Goal: Contribute content

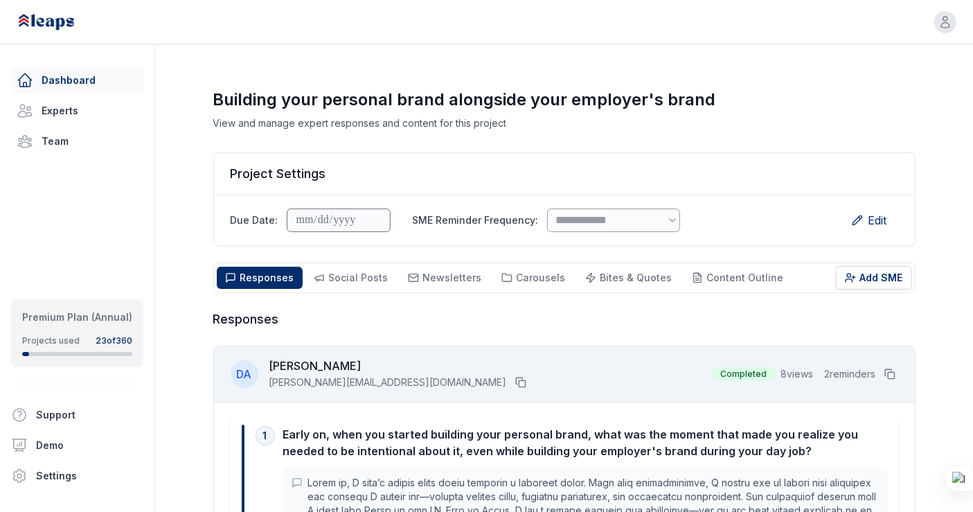
click at [75, 79] on link "Dashboard" at bounding box center [77, 81] width 132 height 28
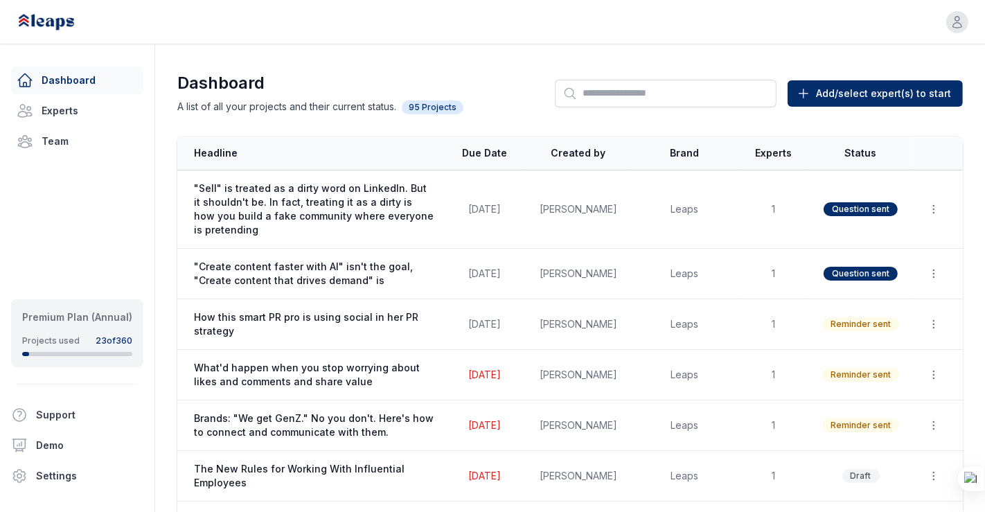
click at [953, 27] on div "Open user menu" at bounding box center [492, 22] width 985 height 44
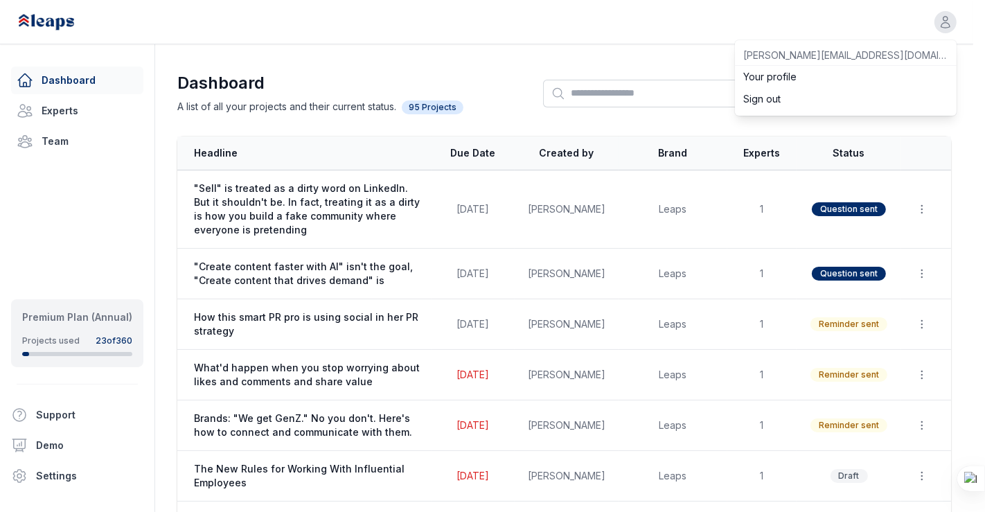
click at [794, 99] on button "Sign out" at bounding box center [846, 99] width 222 height 22
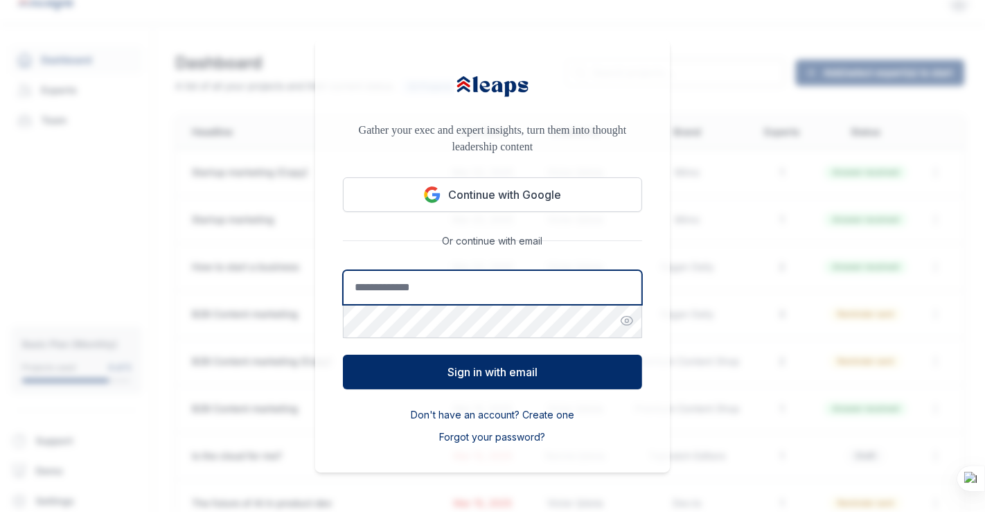
click at [427, 288] on input "Email address" at bounding box center [492, 287] width 299 height 35
type input "**********"
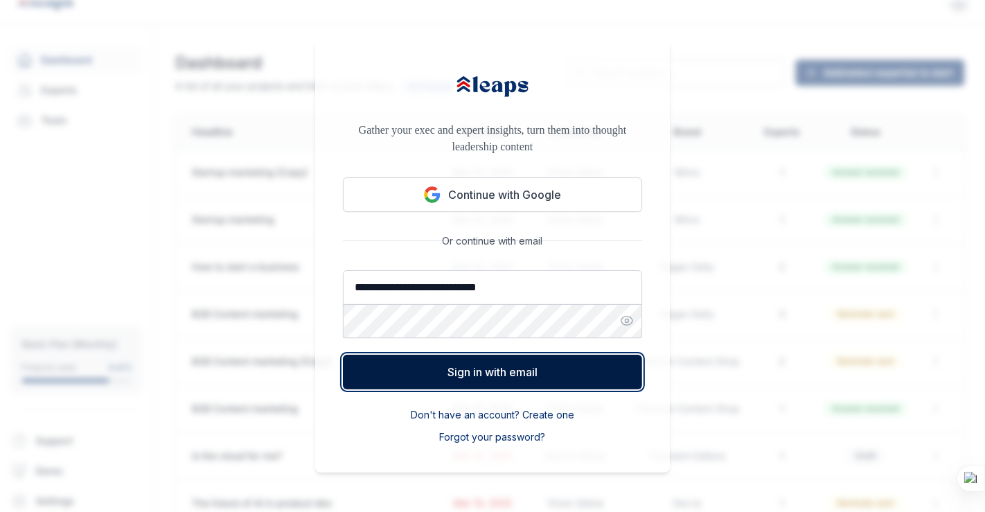
click at [514, 373] on button "Sign in with email" at bounding box center [492, 372] width 299 height 35
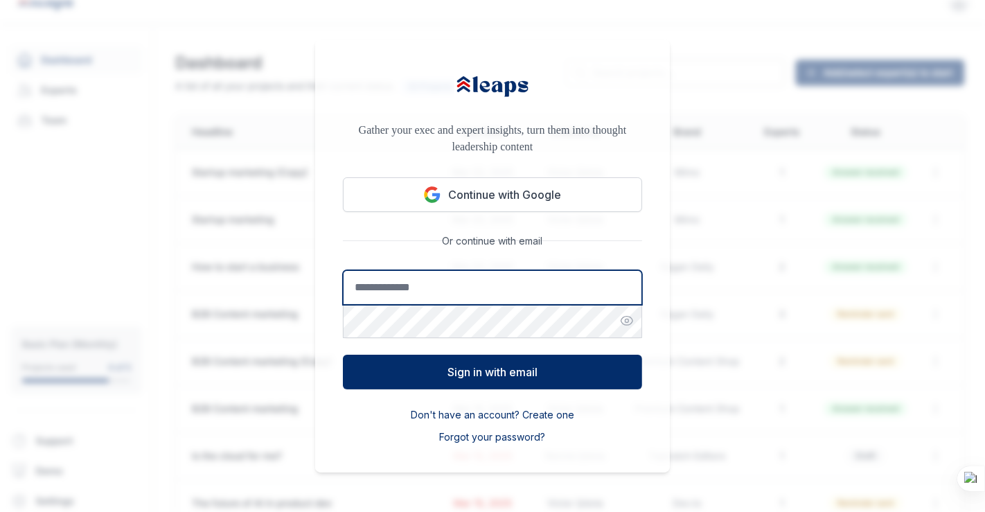
drag, startPoint x: 484, startPoint y: 285, endPoint x: 470, endPoint y: 287, distance: 14.0
click at [484, 285] on input "Email address" at bounding box center [492, 287] width 299 height 35
type input "**********"
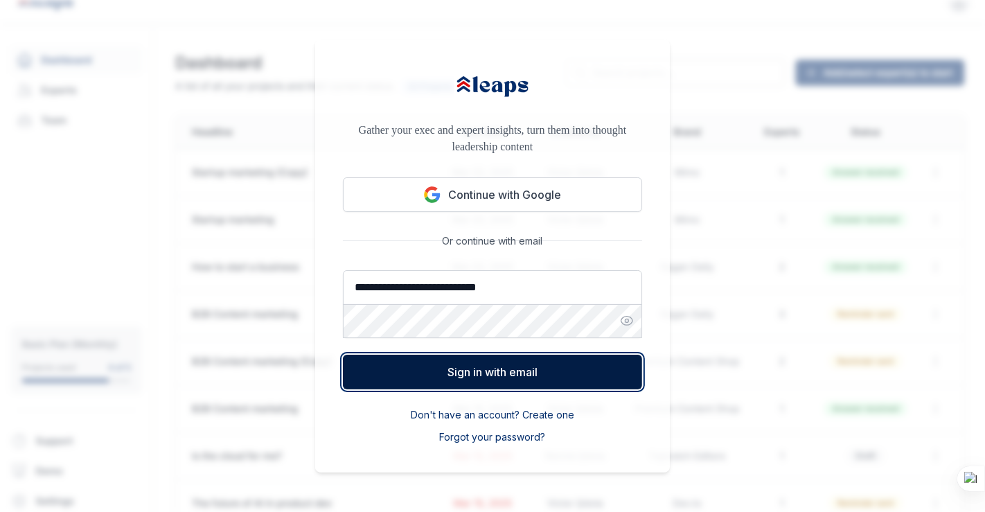
click at [477, 371] on button "Sign in with email" at bounding box center [492, 372] width 299 height 35
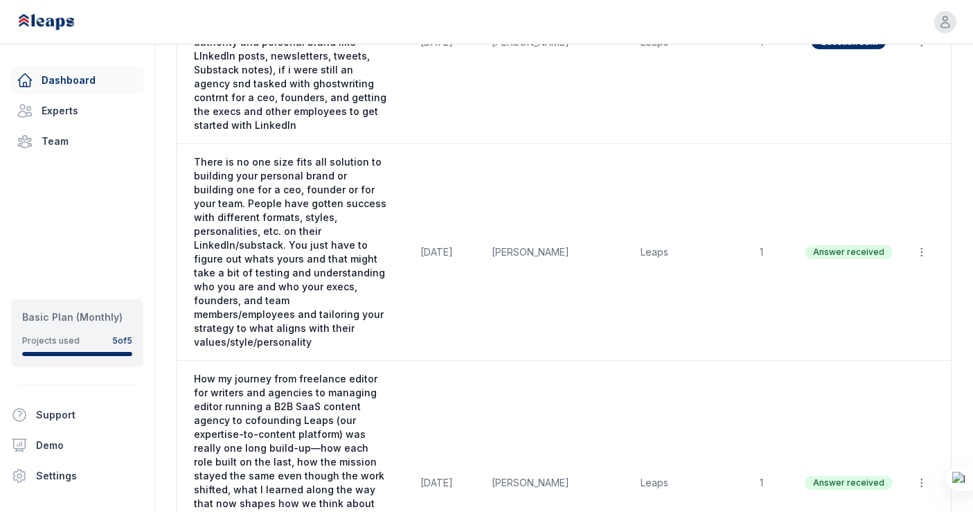
scroll to position [803, 0]
click at [477, 371] on td "[DATE]" at bounding box center [437, 482] width 83 height 245
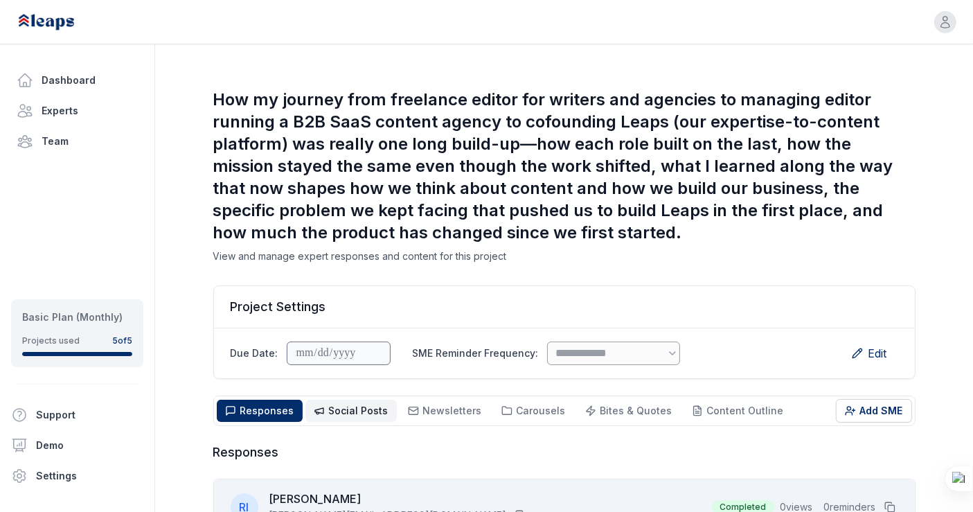
click at [355, 416] on span "Social Posts Social" at bounding box center [359, 411] width 60 height 14
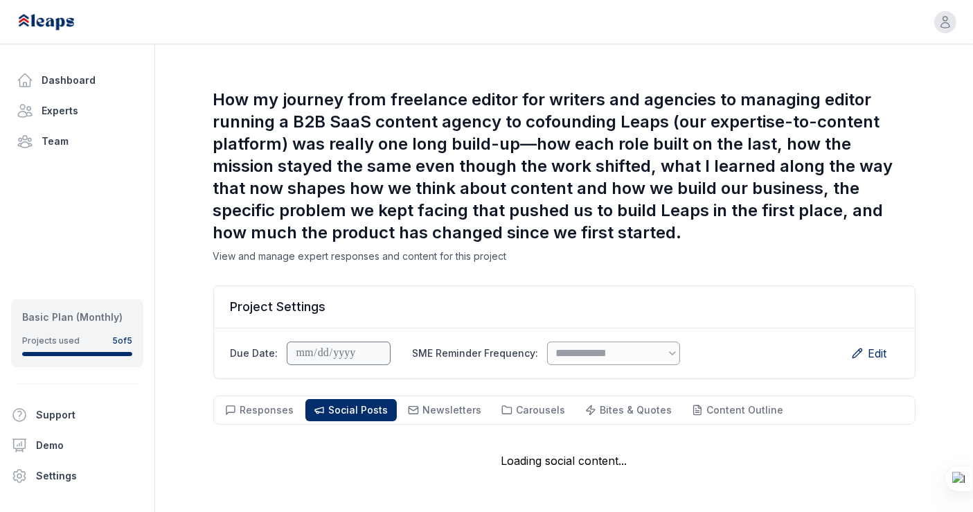
scroll to position [99, 0]
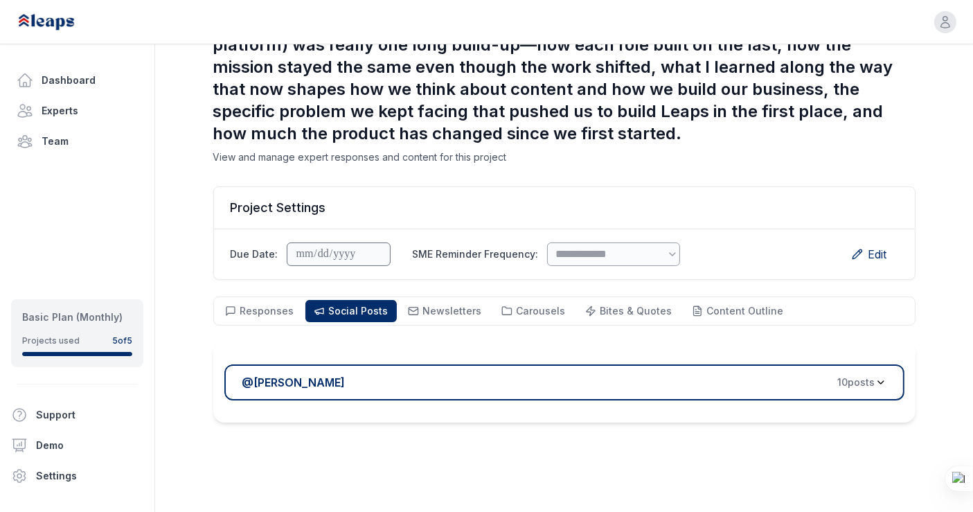
click at [557, 382] on div "@ [PERSON_NAME] 10 post s" at bounding box center [558, 382] width 633 height 17
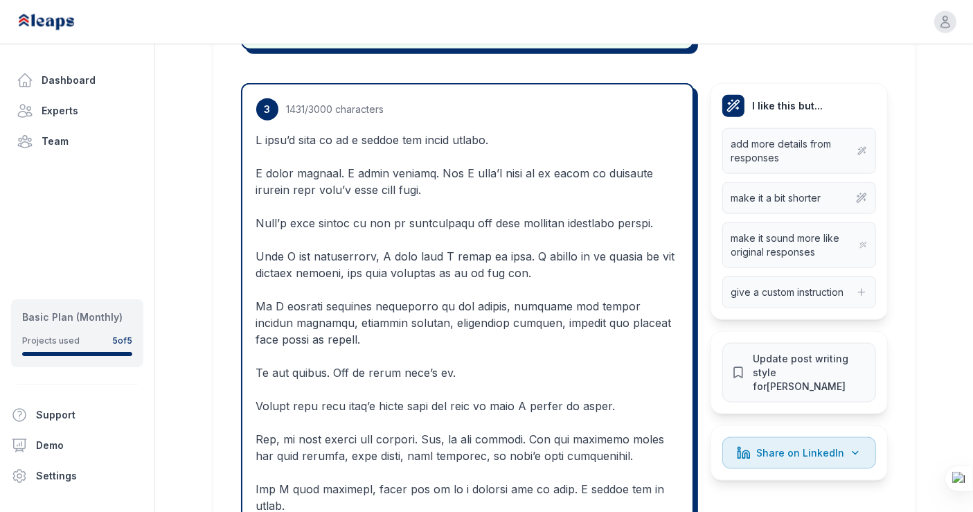
scroll to position [1747, 0]
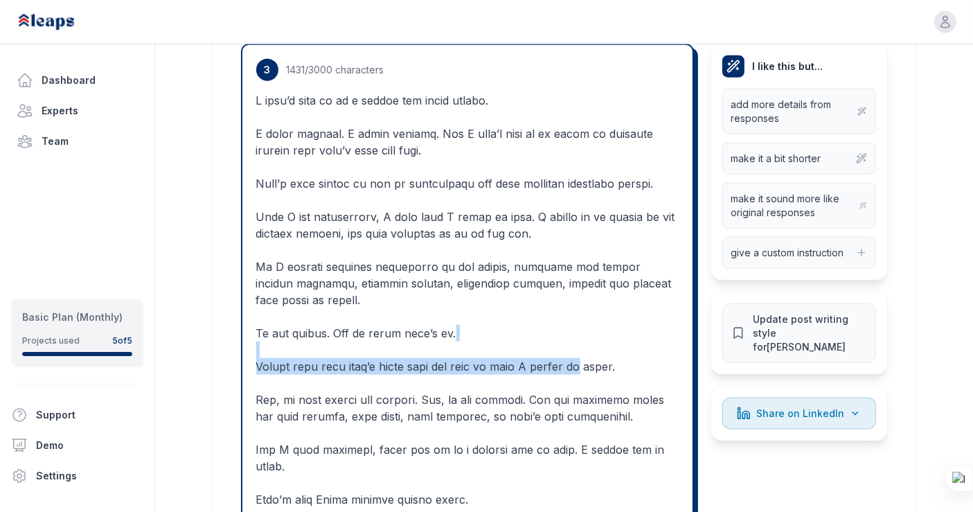
drag, startPoint x: 557, startPoint y: 382, endPoint x: 576, endPoint y: 339, distance: 47.1
click at [576, 339] on p at bounding box center [467, 416] width 423 height 648
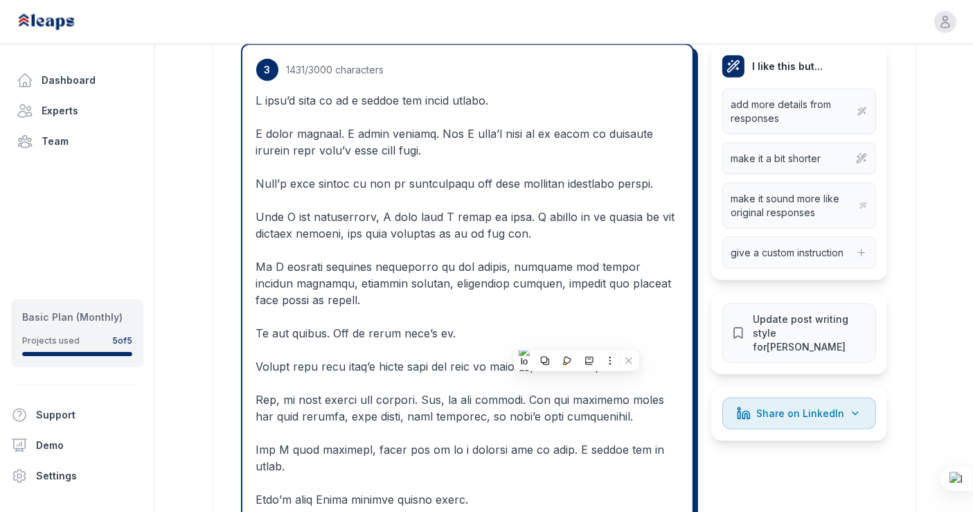
click at [599, 269] on p at bounding box center [467, 416] width 423 height 648
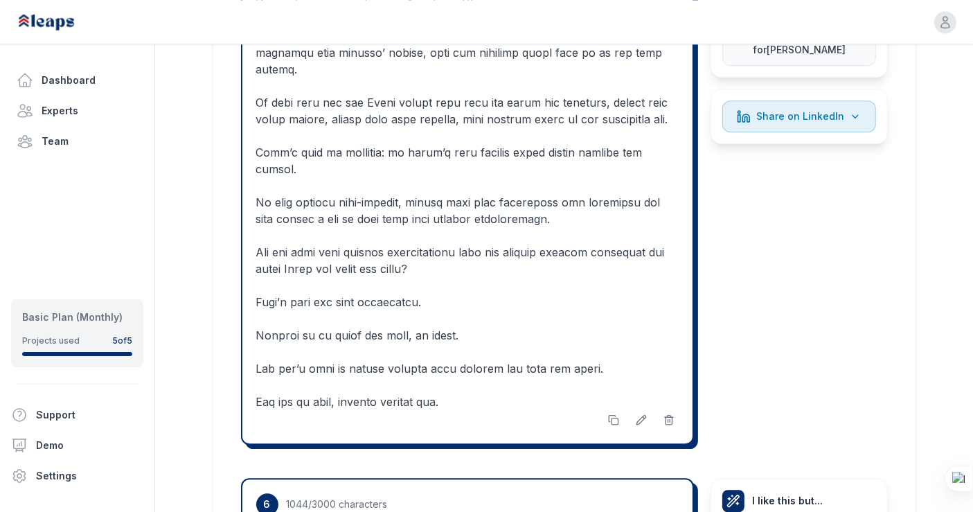
scroll to position [3509, 0]
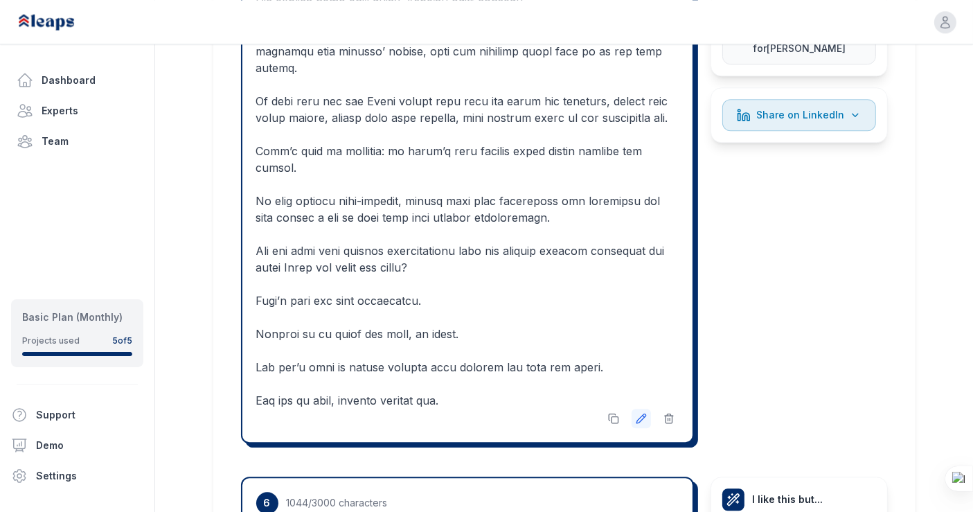
click at [641, 423] on icon at bounding box center [641, 418] width 9 height 9
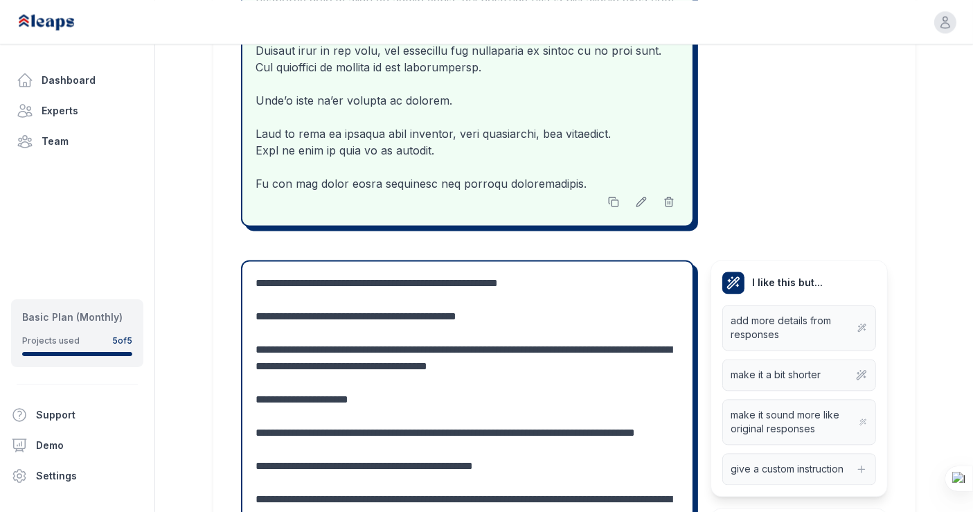
scroll to position [2995, 0]
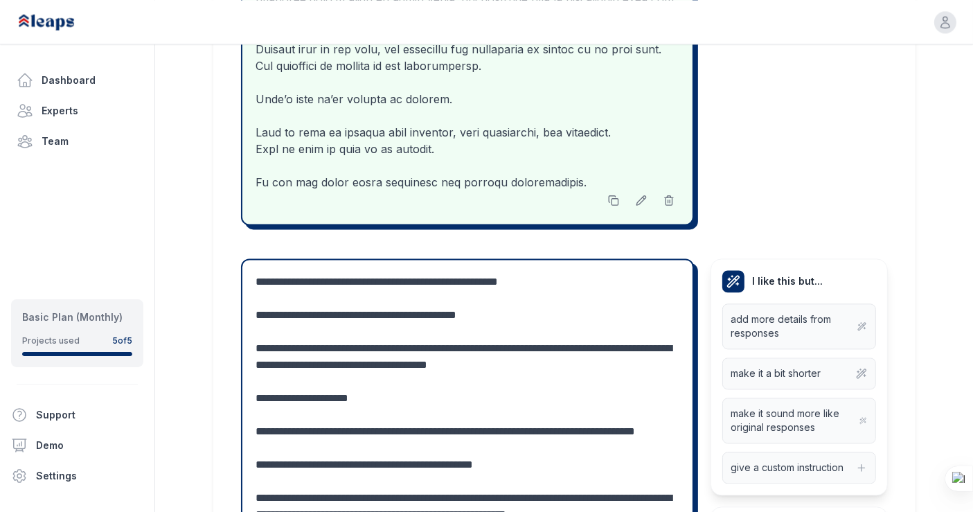
drag, startPoint x: 655, startPoint y: 292, endPoint x: 611, endPoint y: 294, distance: 43.7
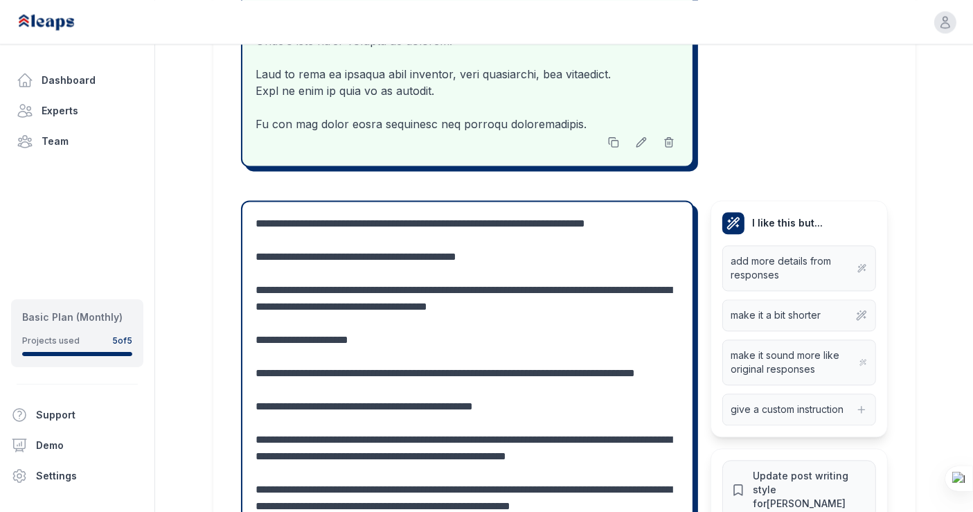
scroll to position [3056, 0]
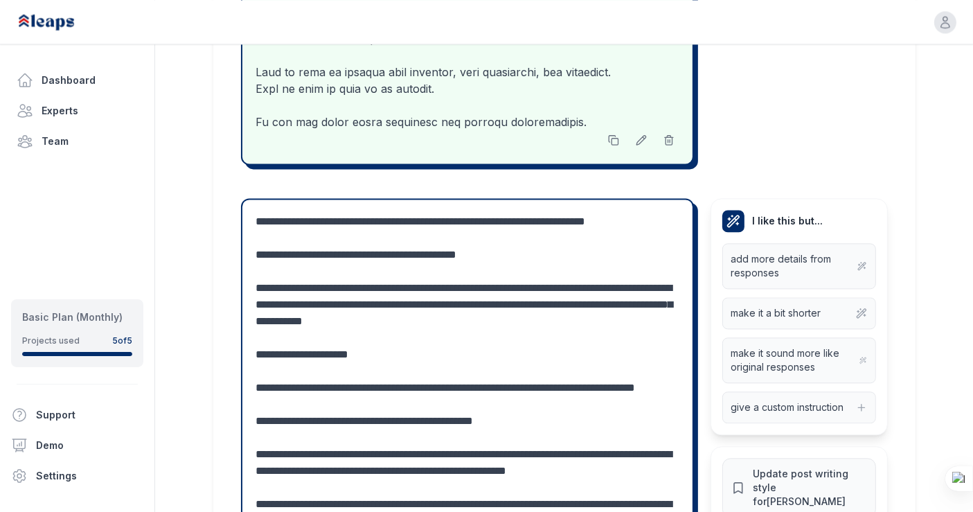
drag, startPoint x: 592, startPoint y: 333, endPoint x: 592, endPoint y: 344, distance: 11.1
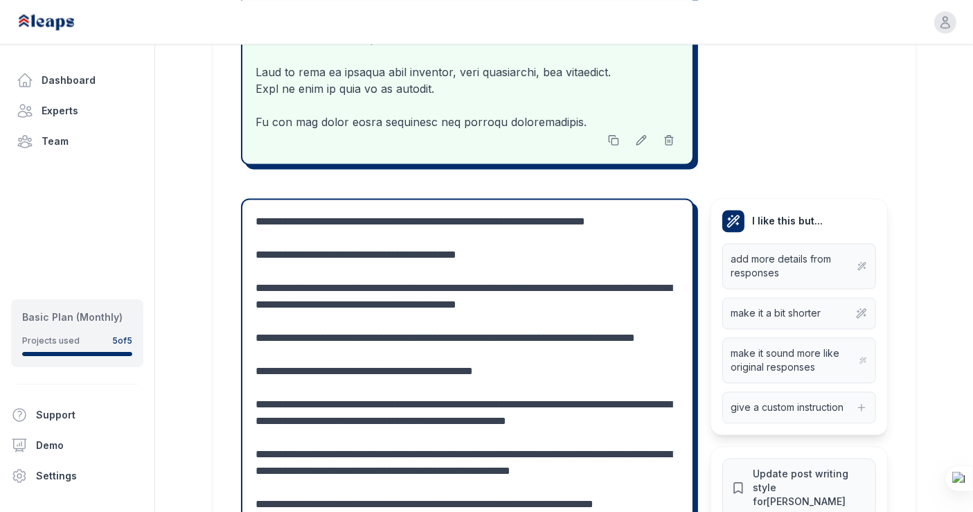
click at [587, 364] on textarea at bounding box center [467, 520] width 423 height 615
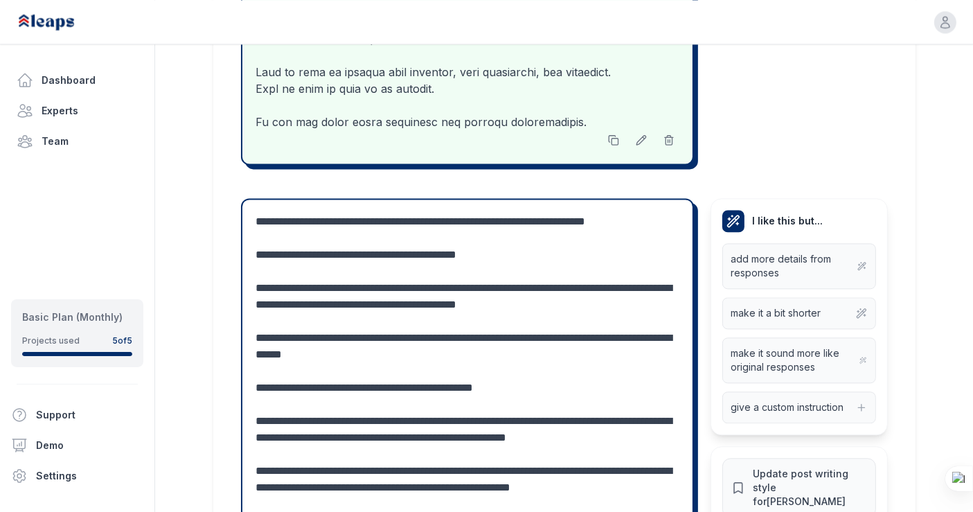
drag, startPoint x: 402, startPoint y: 368, endPoint x: 470, endPoint y: 369, distance: 67.2
click at [470, 369] on textarea at bounding box center [467, 520] width 423 height 615
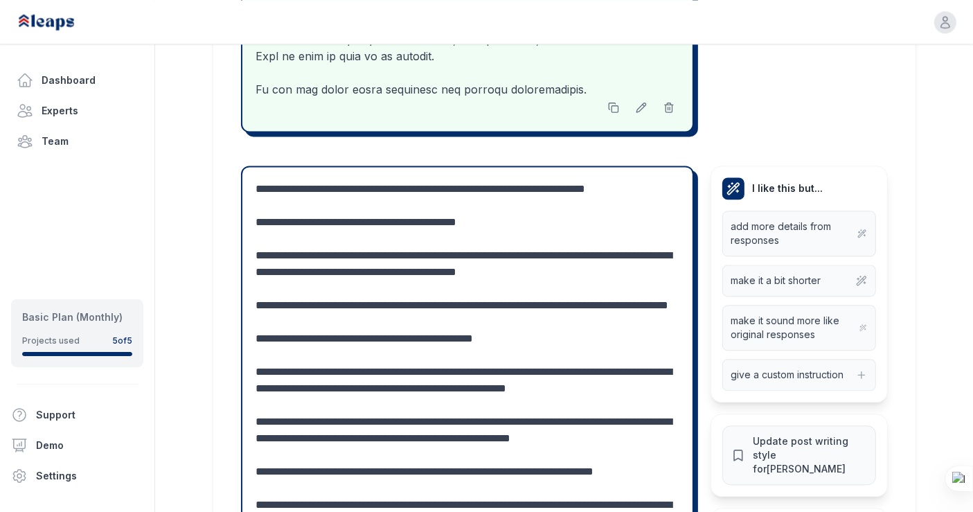
scroll to position [3090, 0]
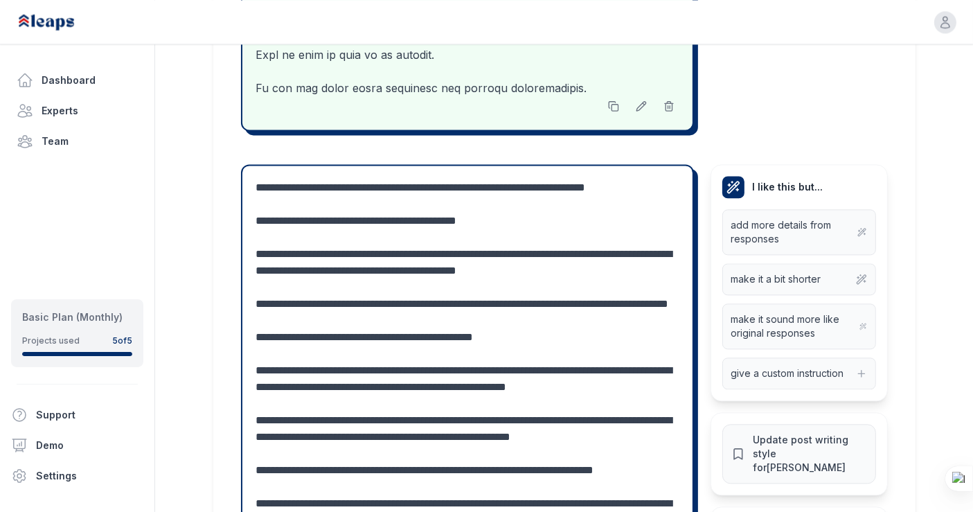
click at [256, 381] on textarea at bounding box center [467, 486] width 423 height 615
click at [520, 382] on textarea at bounding box center [467, 486] width 423 height 615
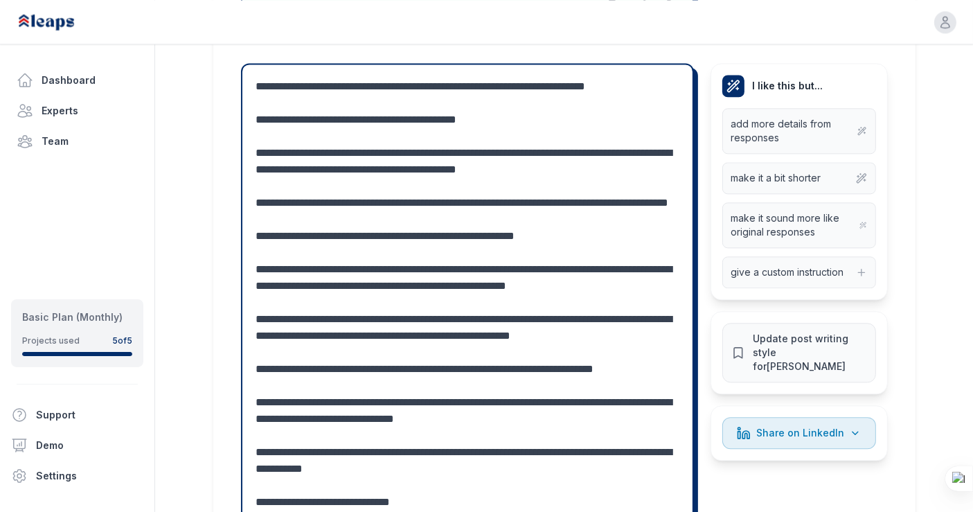
scroll to position [3196, 0]
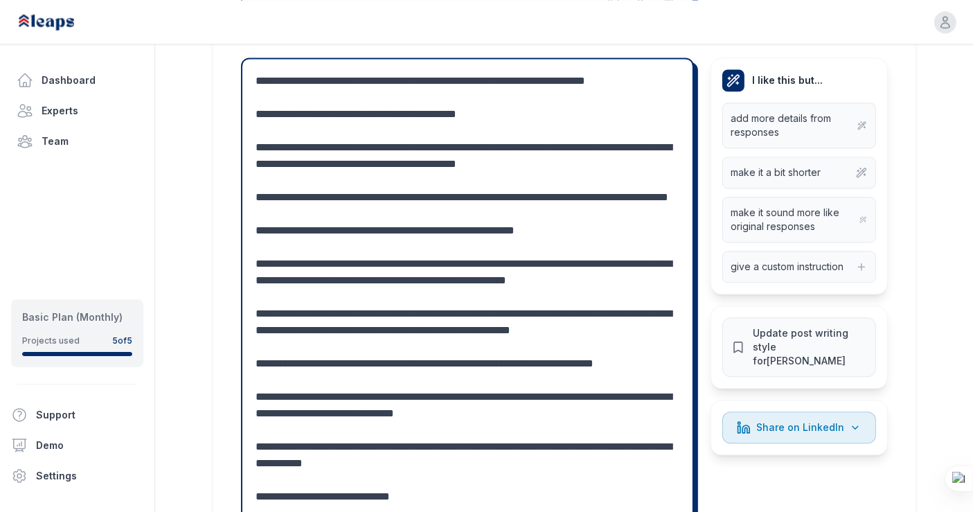
click at [262, 278] on textarea at bounding box center [467, 380] width 423 height 615
click at [434, 310] on textarea at bounding box center [467, 380] width 423 height 615
click at [366, 308] on textarea at bounding box center [467, 380] width 423 height 615
click at [438, 305] on textarea at bounding box center [467, 380] width 423 height 615
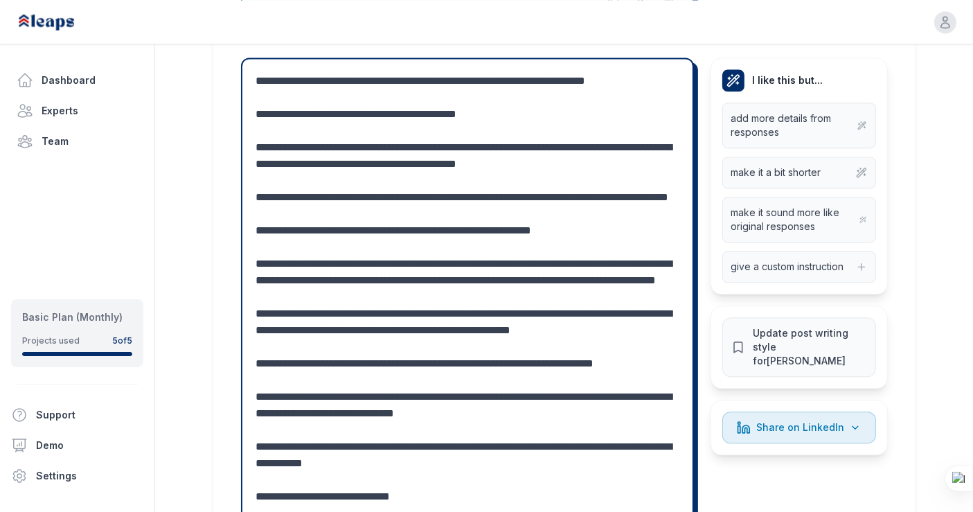
click at [257, 327] on textarea at bounding box center [467, 380] width 423 height 615
click at [358, 328] on textarea at bounding box center [467, 380] width 423 height 615
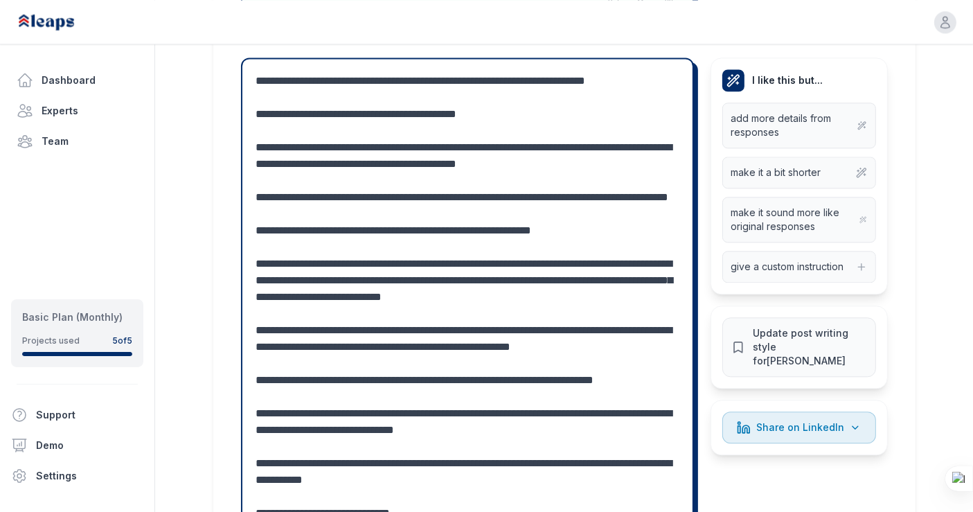
click at [353, 321] on textarea at bounding box center [467, 380] width 423 height 615
click at [312, 345] on textarea at bounding box center [467, 380] width 423 height 615
click at [429, 349] on textarea at bounding box center [467, 389] width 423 height 632
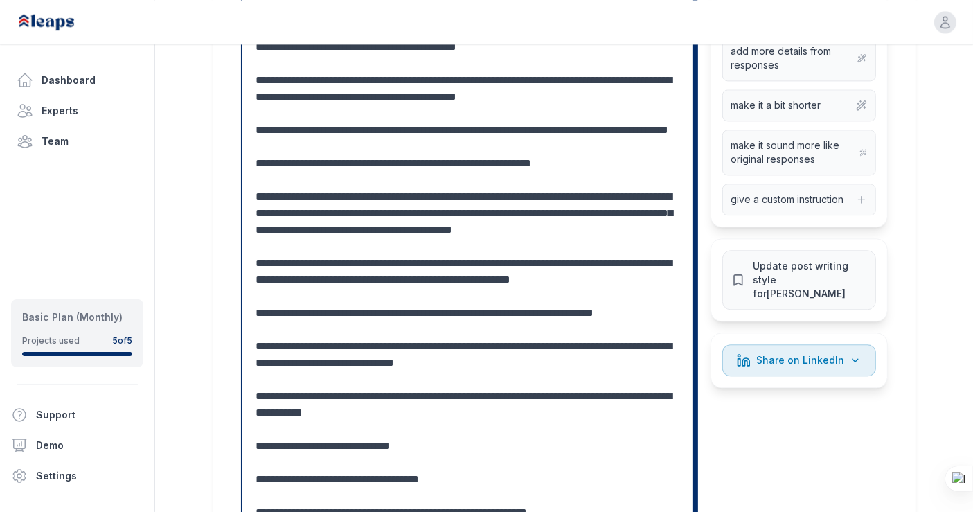
scroll to position [3272, 0]
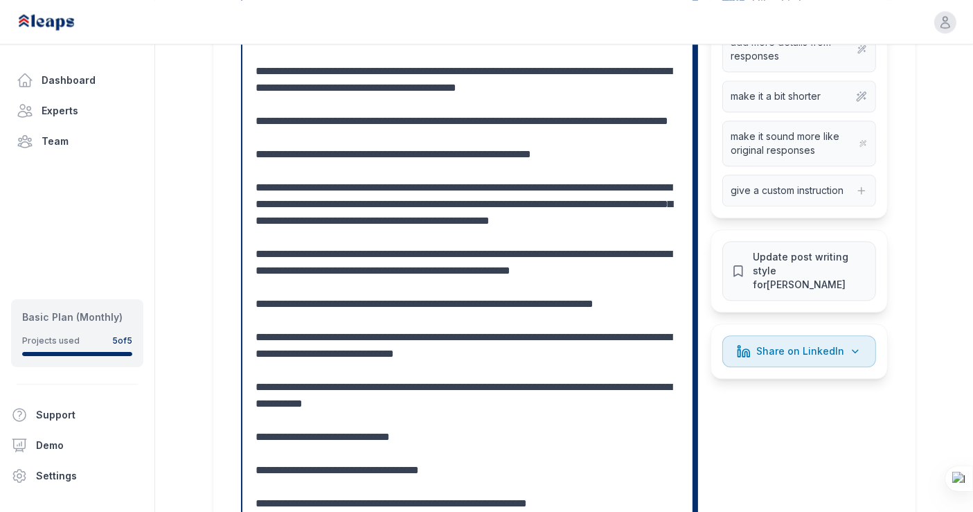
click at [493, 315] on textarea at bounding box center [467, 313] width 423 height 632
click at [600, 314] on textarea at bounding box center [467, 313] width 423 height 632
click at [615, 317] on textarea at bounding box center [467, 313] width 423 height 632
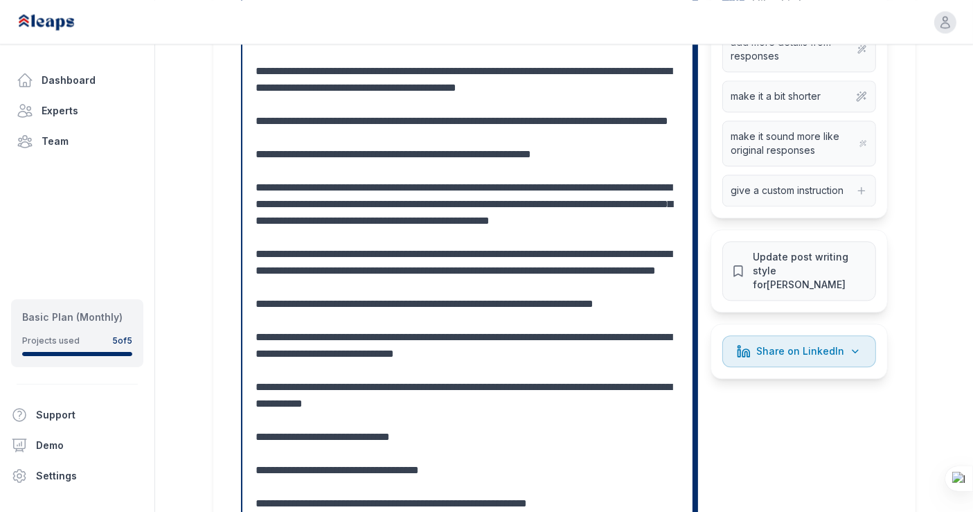
click at [467, 333] on textarea at bounding box center [467, 313] width 423 height 632
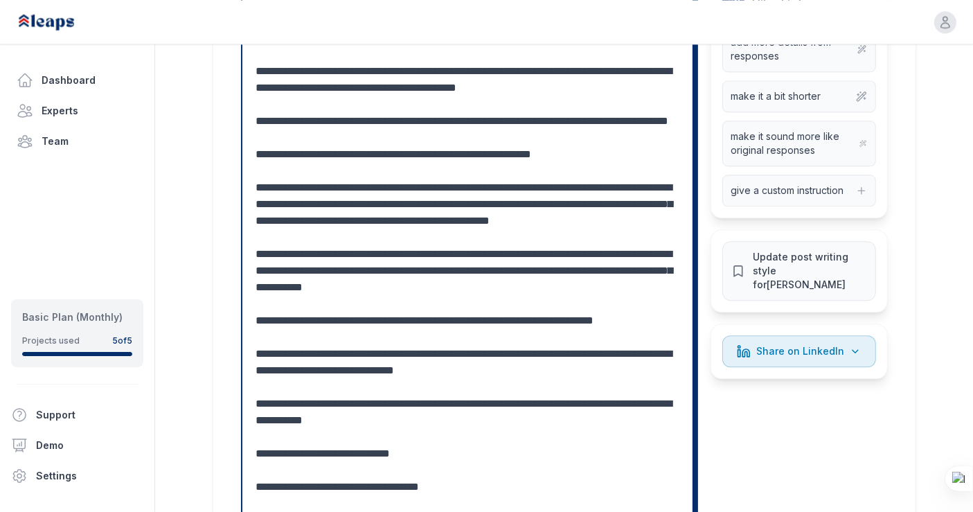
click at [571, 333] on textarea at bounding box center [467, 313] width 423 height 632
click at [281, 351] on textarea at bounding box center [467, 313] width 423 height 632
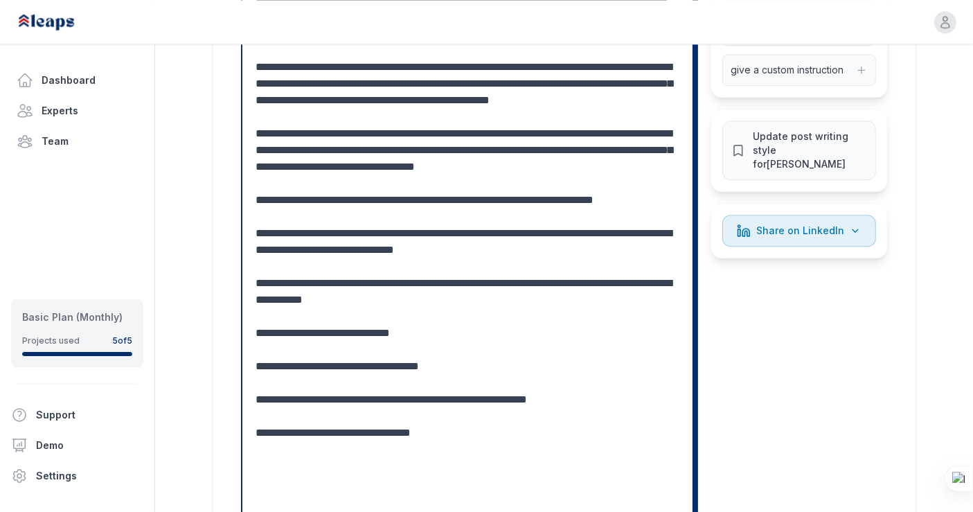
scroll to position [3396, 0]
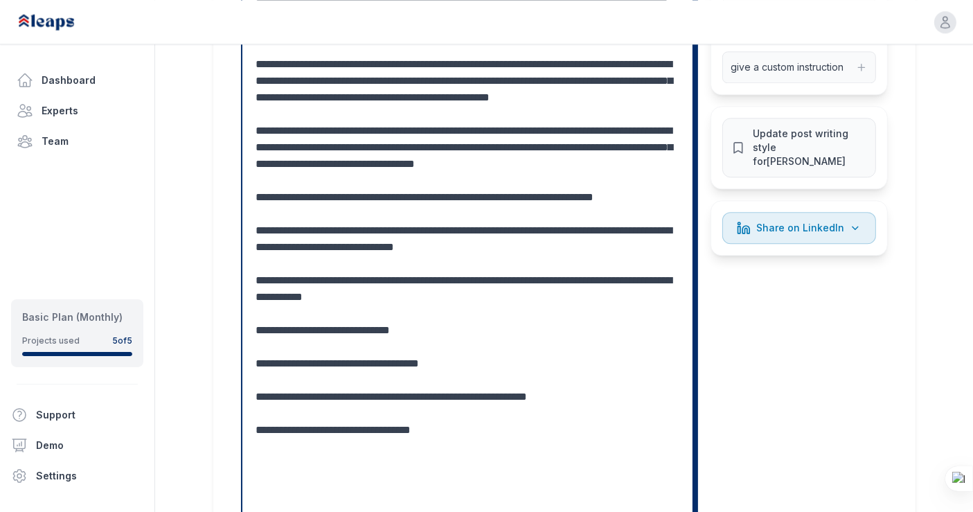
click at [364, 328] on textarea at bounding box center [467, 189] width 423 height 632
click at [486, 362] on textarea at bounding box center [467, 197] width 423 height 648
click at [387, 372] on textarea at bounding box center [467, 197] width 423 height 648
click at [656, 371] on textarea at bounding box center [467, 197] width 423 height 648
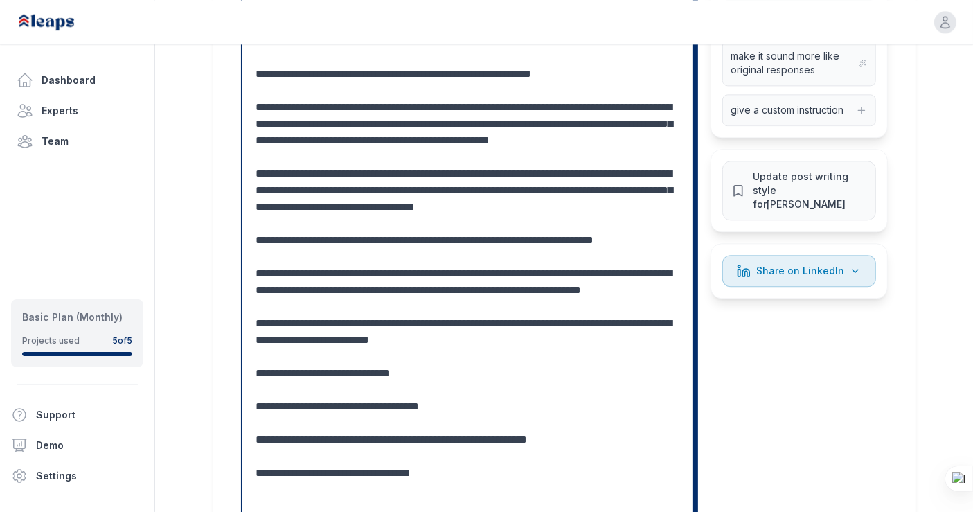
click at [344, 421] on textarea at bounding box center [467, 240] width 423 height 648
click at [366, 292] on textarea at bounding box center [467, 240] width 423 height 648
click at [362, 299] on textarea at bounding box center [467, 240] width 423 height 648
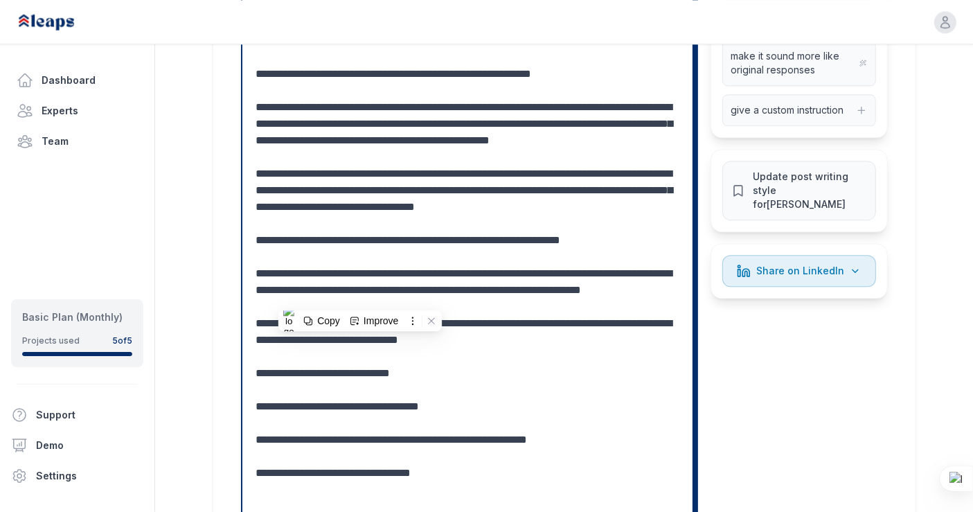
scroll to position [0, 0]
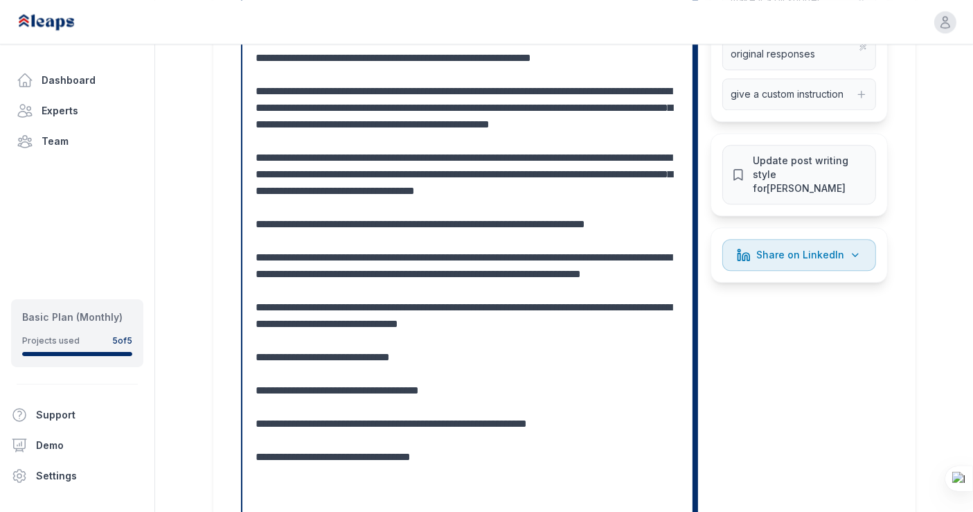
click at [544, 402] on textarea at bounding box center [467, 216] width 423 height 632
click at [261, 440] on textarea at bounding box center [467, 216] width 423 height 632
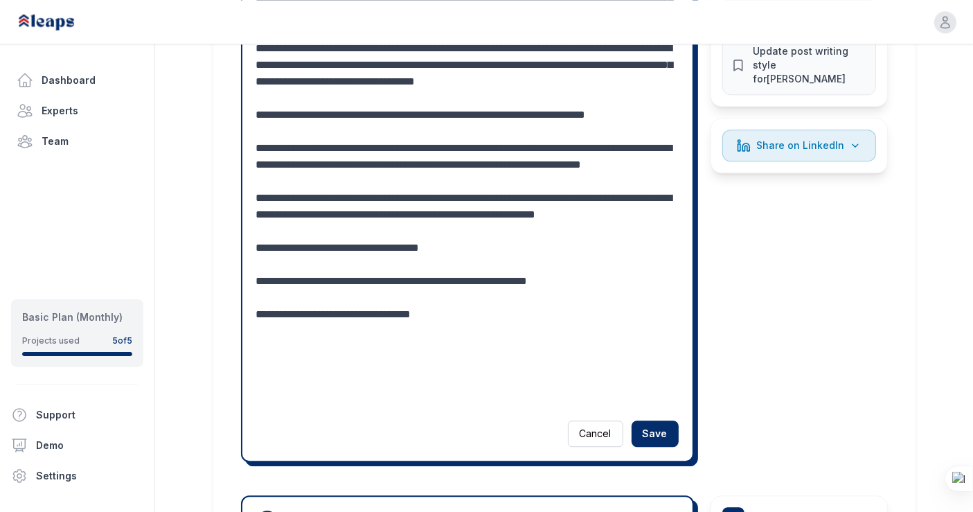
scroll to position [3479, 0]
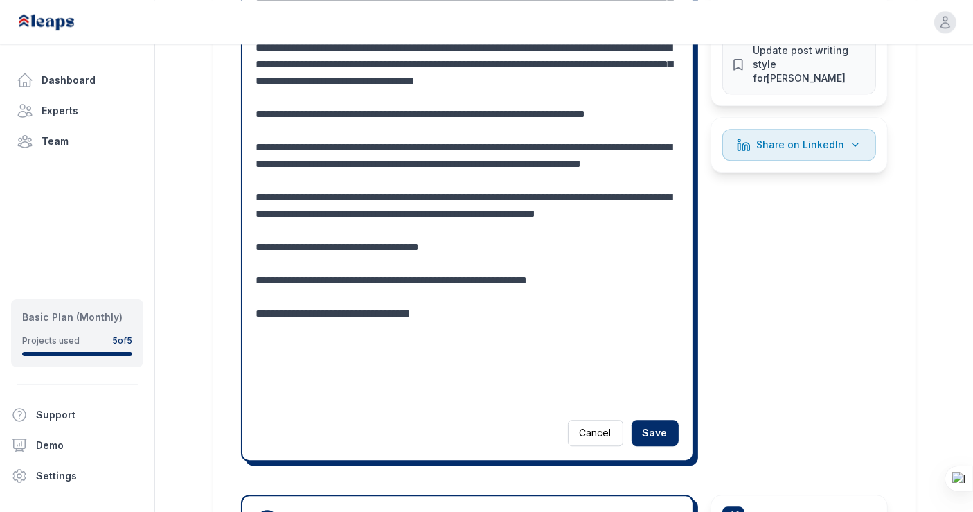
click at [462, 405] on textarea at bounding box center [467, 97] width 423 height 615
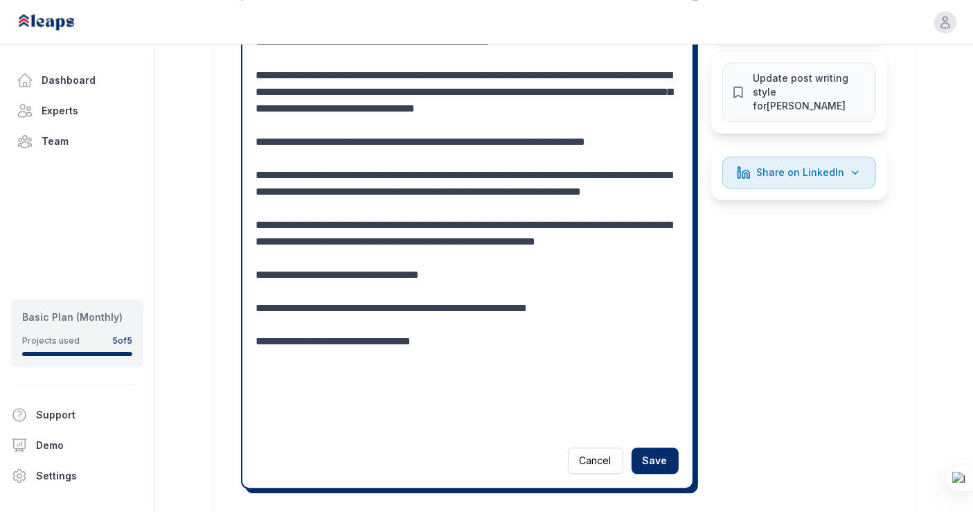
click at [383, 301] on textarea at bounding box center [467, 125] width 423 height 615
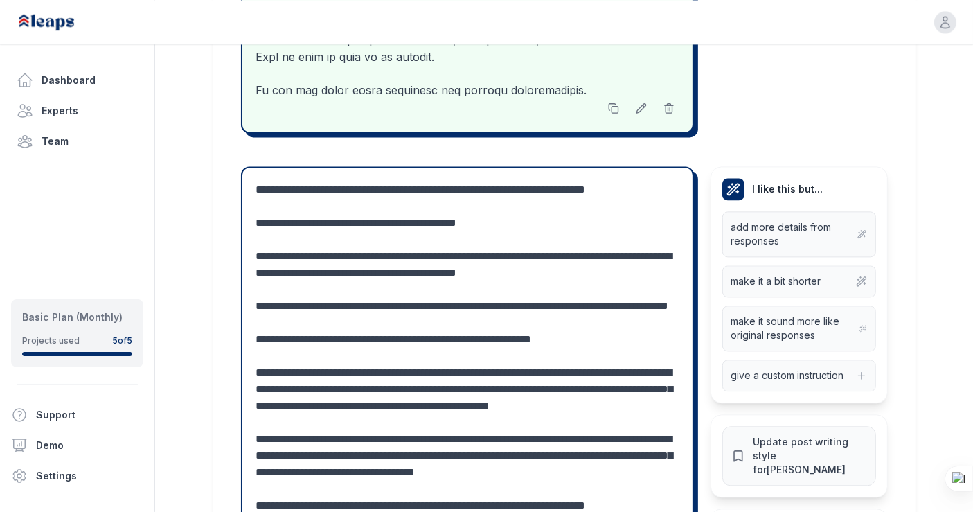
scroll to position [3086, 0]
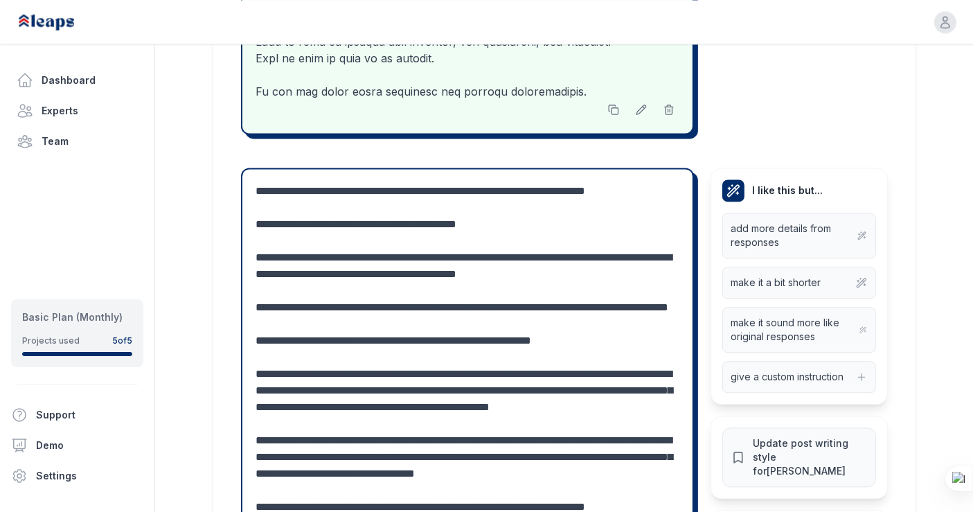
click at [348, 206] on textarea at bounding box center [467, 490] width 423 height 615
click at [569, 282] on textarea at bounding box center [467, 490] width 423 height 615
click at [576, 288] on textarea at bounding box center [467, 490] width 423 height 615
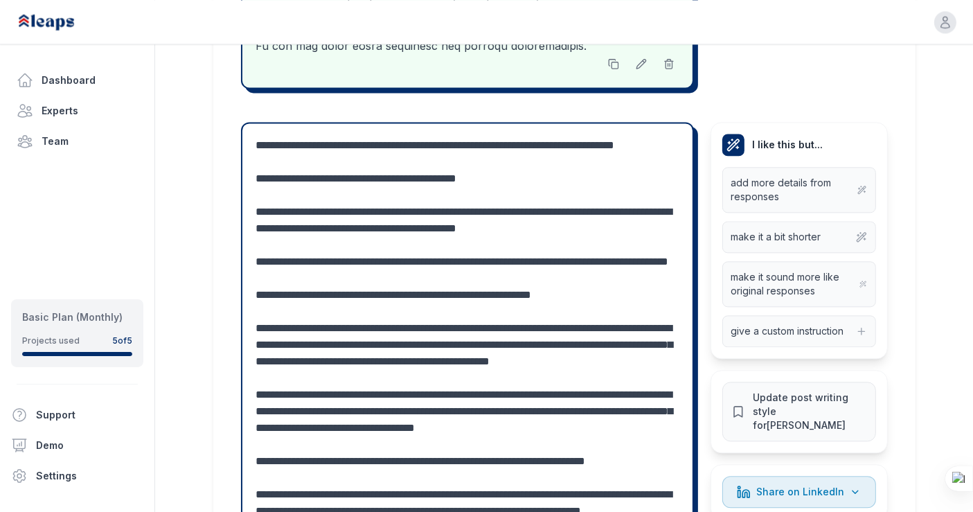
scroll to position [3135, 0]
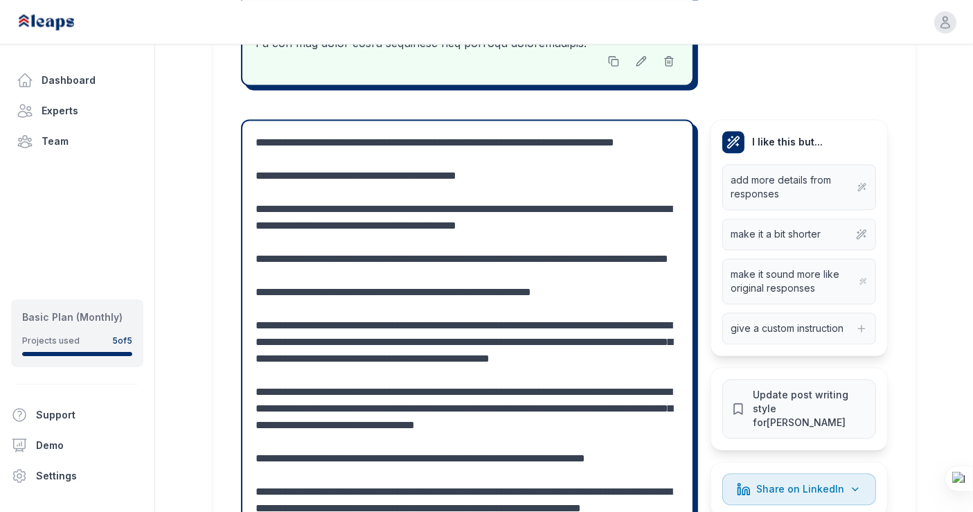
click at [305, 333] on textarea at bounding box center [467, 441] width 423 height 615
click at [301, 328] on textarea at bounding box center [467, 441] width 423 height 615
drag, startPoint x: 256, startPoint y: 339, endPoint x: 263, endPoint y: 340, distance: 7.7
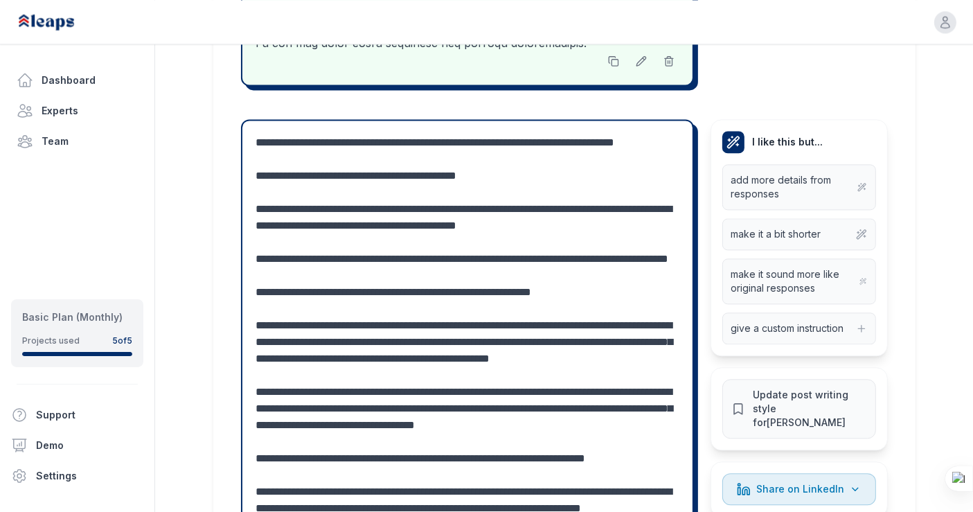
click at [263, 340] on textarea at bounding box center [467, 441] width 423 height 615
click at [256, 337] on textarea at bounding box center [467, 441] width 423 height 615
drag, startPoint x: 256, startPoint y: 337, endPoint x: 277, endPoint y: 339, distance: 21.5
click at [277, 339] on textarea at bounding box center [467, 441] width 423 height 615
drag, startPoint x: 481, startPoint y: 336, endPoint x: 428, endPoint y: 342, distance: 53.0
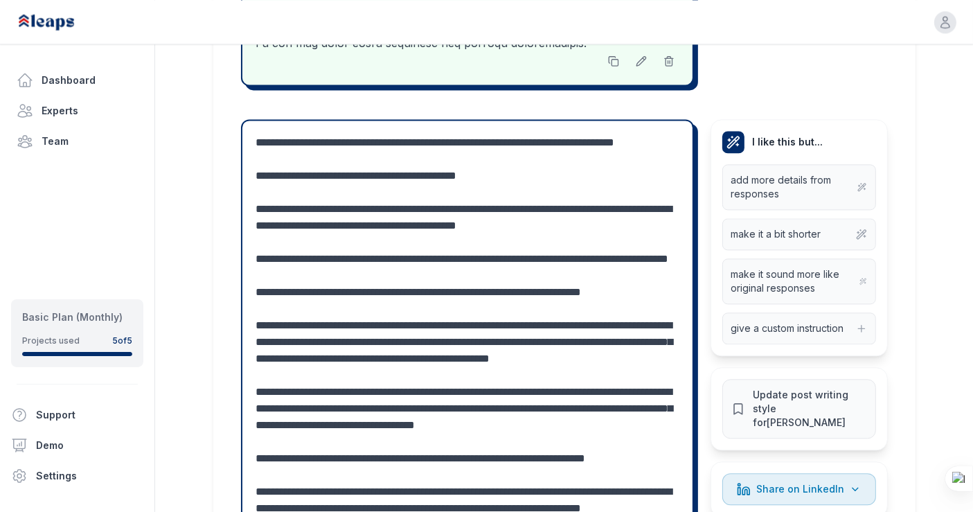
click at [428, 342] on textarea at bounding box center [467, 441] width 423 height 615
drag, startPoint x: 488, startPoint y: 339, endPoint x: 650, endPoint y: 336, distance: 162.1
click at [650, 336] on textarea at bounding box center [467, 441] width 423 height 615
click at [543, 317] on textarea at bounding box center [467, 441] width 423 height 615
click at [474, 337] on textarea at bounding box center [467, 441] width 423 height 615
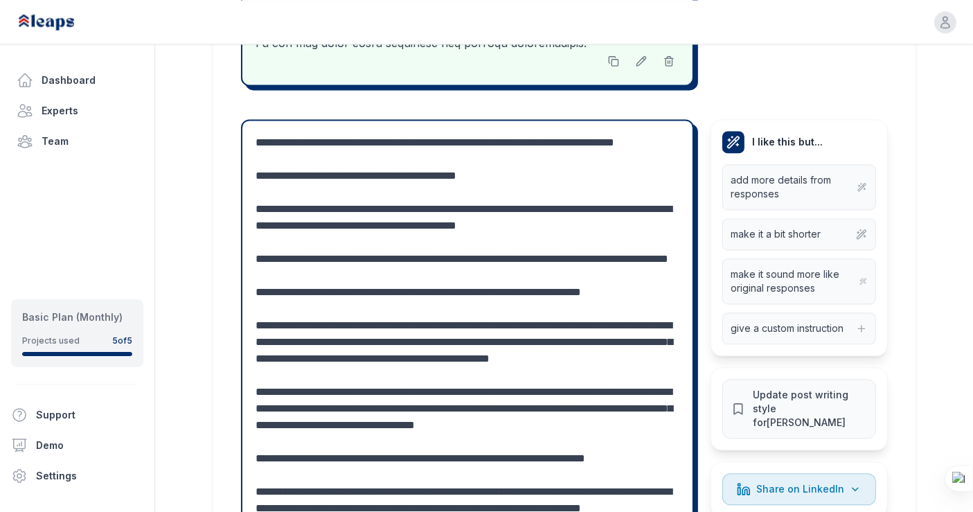
click at [474, 337] on textarea at bounding box center [467, 441] width 423 height 615
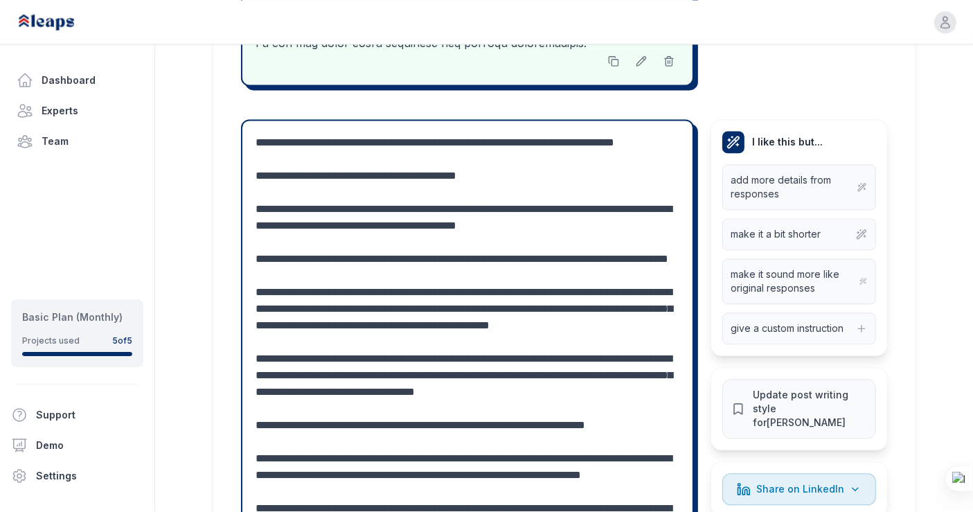
click at [283, 335] on textarea at bounding box center [467, 425] width 423 height 582
click at [431, 372] on textarea at bounding box center [467, 425] width 423 height 582
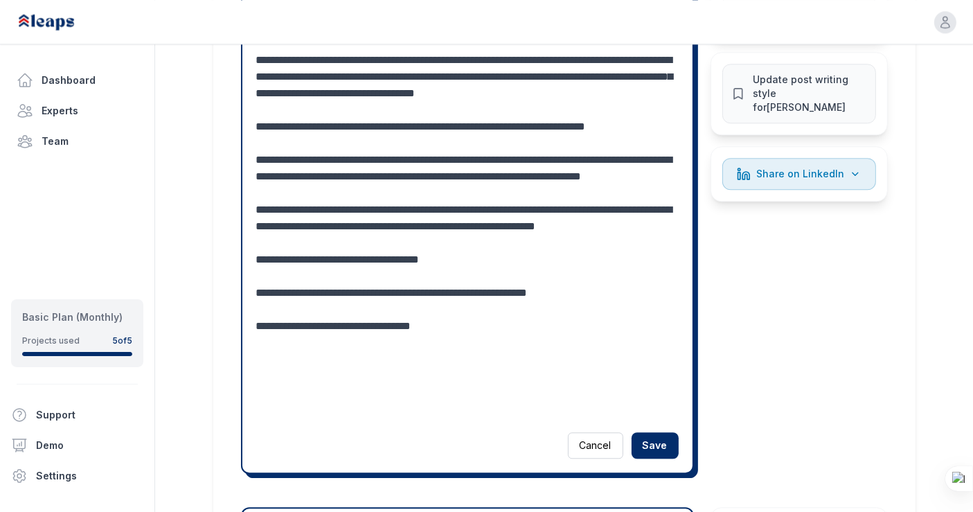
scroll to position [3454, 0]
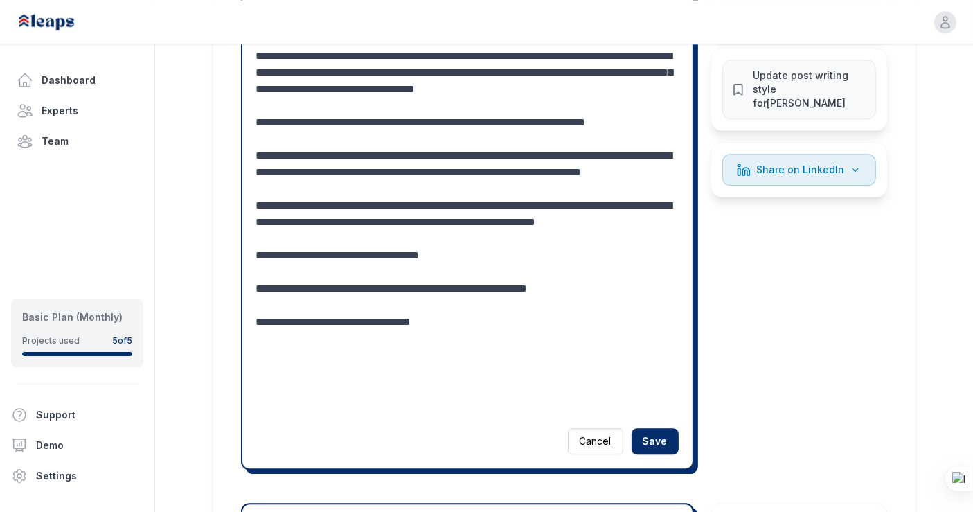
click at [462, 414] on textarea at bounding box center [467, 114] width 423 height 599
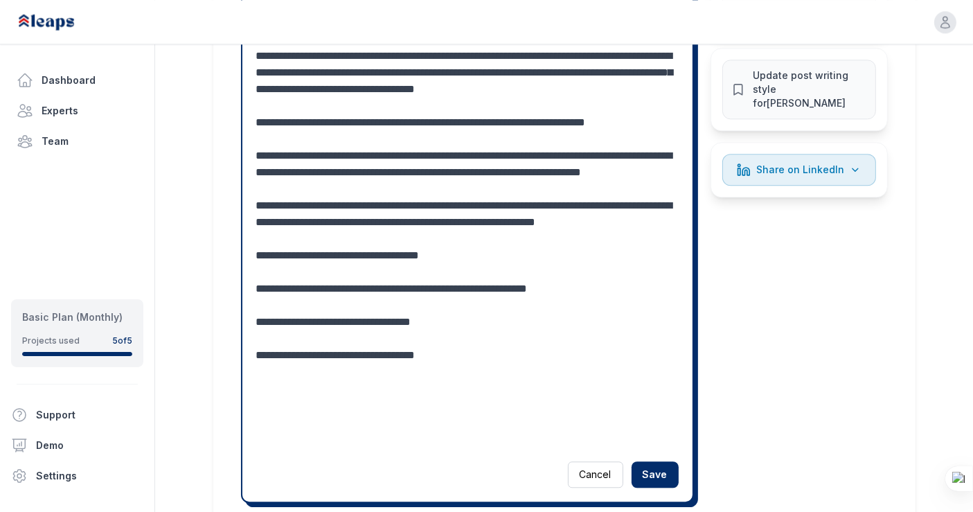
scroll to position [17, 0]
drag, startPoint x: 391, startPoint y: 450, endPoint x: 347, endPoint y: 456, distance: 44.7
click at [347, 447] on textarea at bounding box center [467, 131] width 423 height 632
click at [443, 447] on textarea at bounding box center [467, 131] width 423 height 632
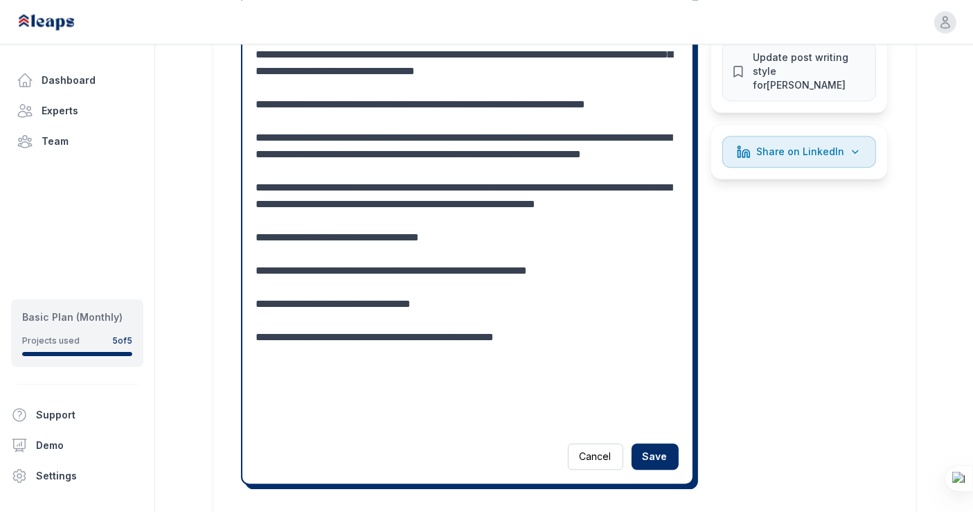
scroll to position [3475, 0]
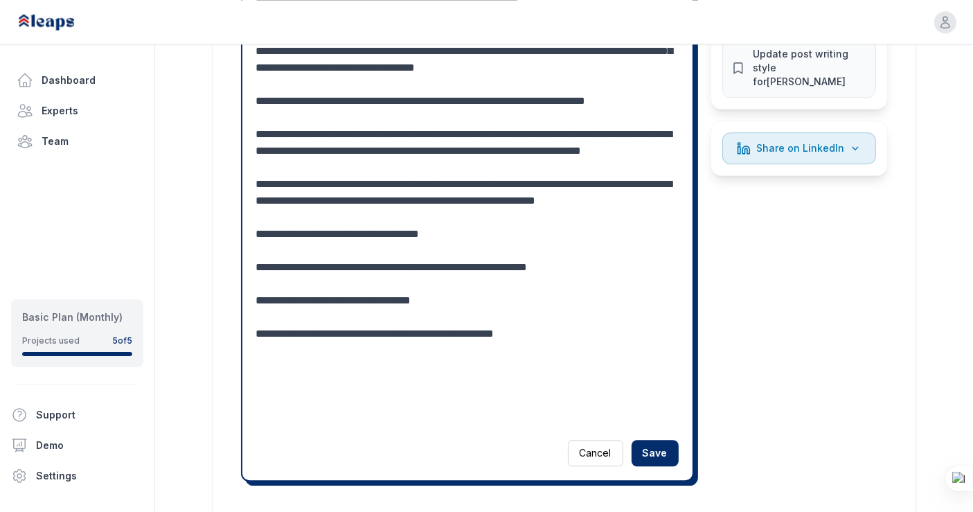
drag, startPoint x: 256, startPoint y: 343, endPoint x: 455, endPoint y: 405, distance: 208.4
click at [455, 405] on textarea at bounding box center [467, 110] width 423 height 632
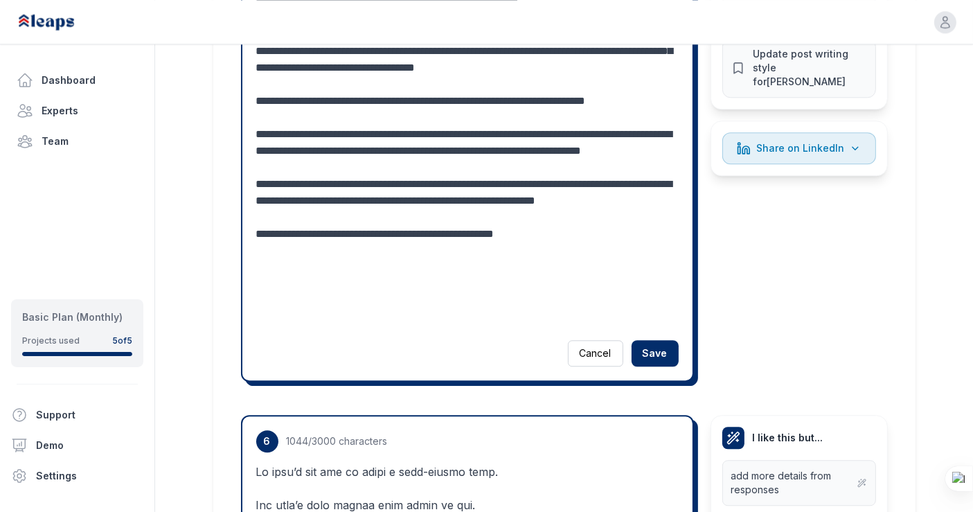
click at [563, 326] on textarea at bounding box center [467, 60] width 423 height 532
type textarea "**********"
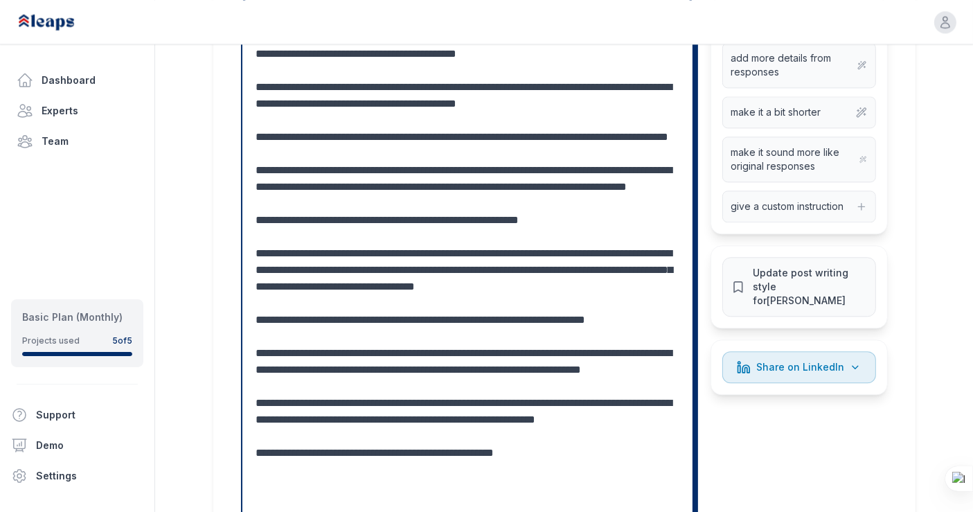
scroll to position [3269, 0]
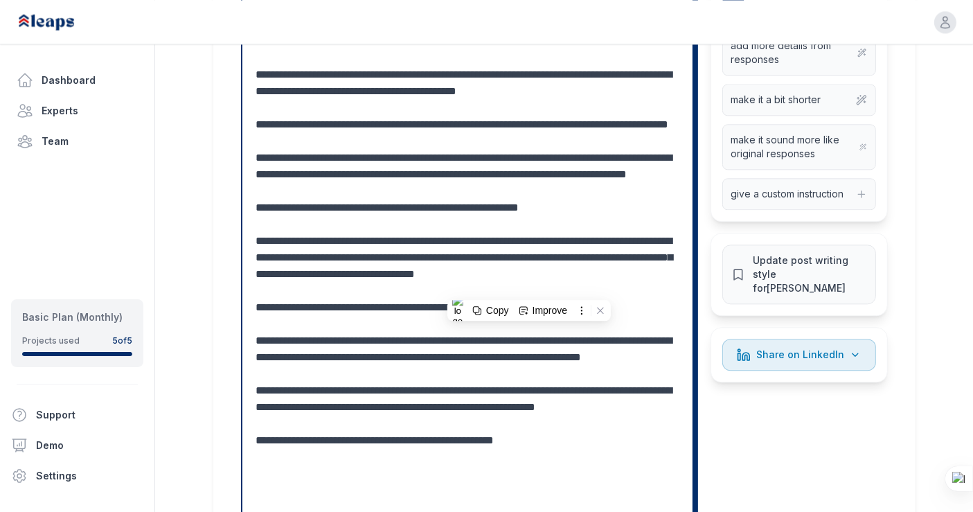
click at [786, 452] on div "Cancel Save I like this but... add more details from responses make it a bit sh…" at bounding box center [564, 287] width 647 height 626
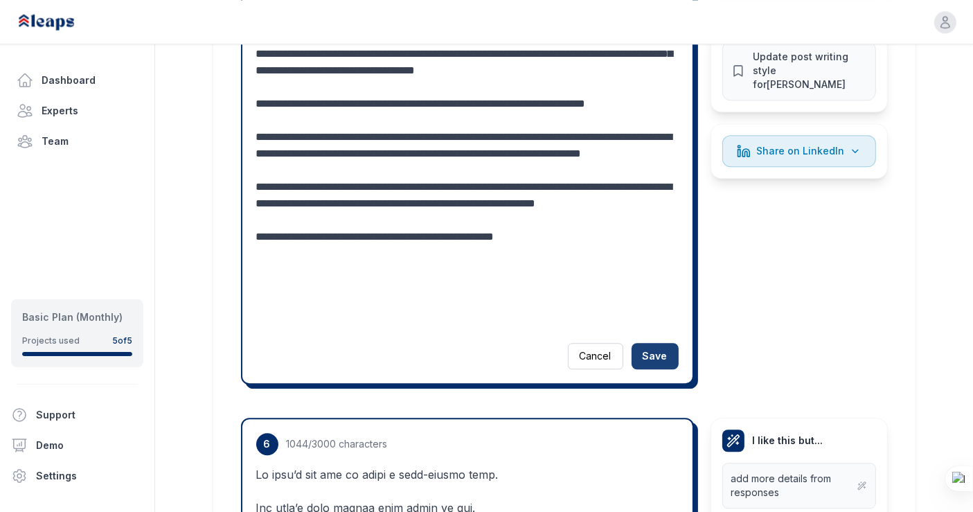
scroll to position [3486, 0]
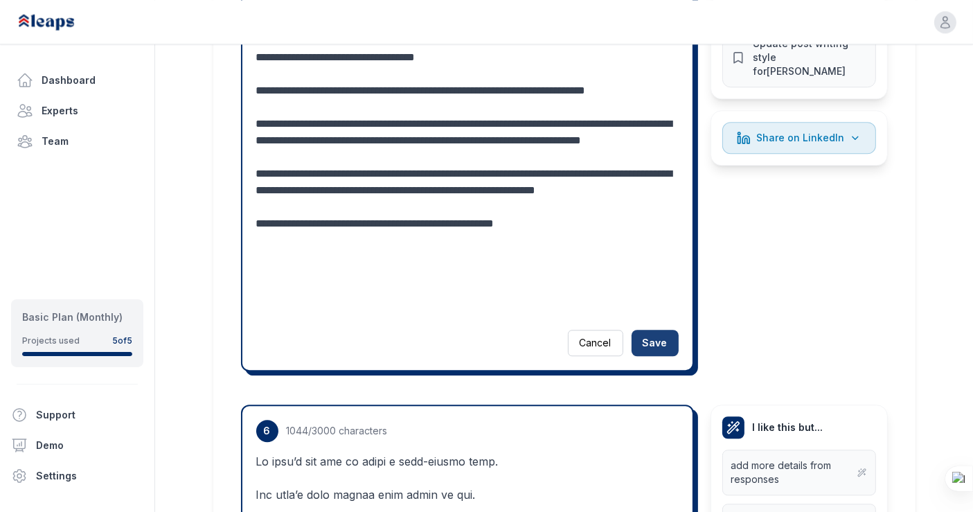
click at [662, 356] on button "Save" at bounding box center [655, 343] width 47 height 26
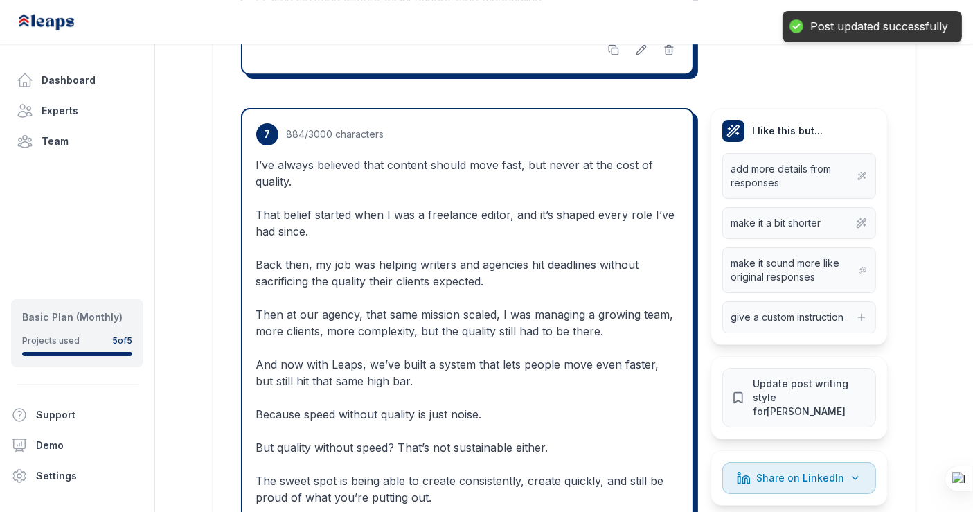
scroll to position [4502, 0]
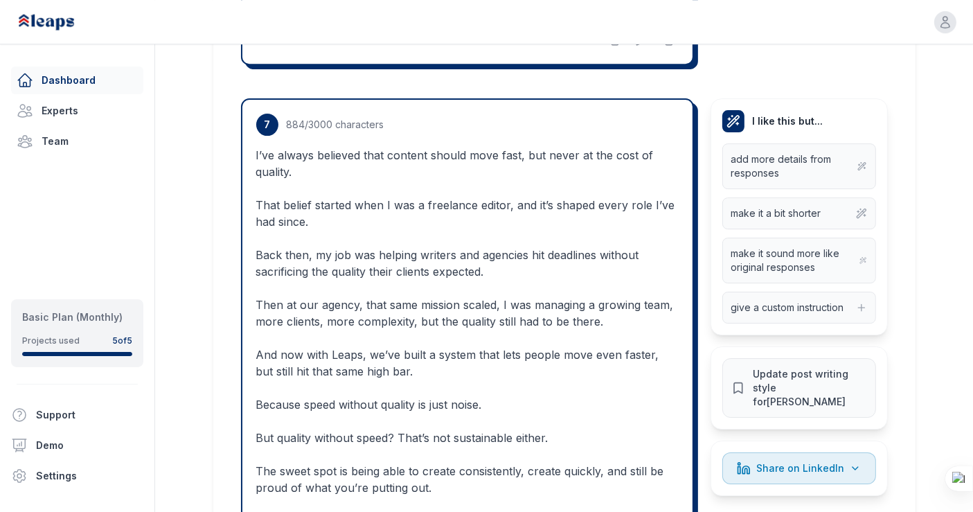
click at [110, 76] on link "Dashboard" at bounding box center [77, 81] width 132 height 28
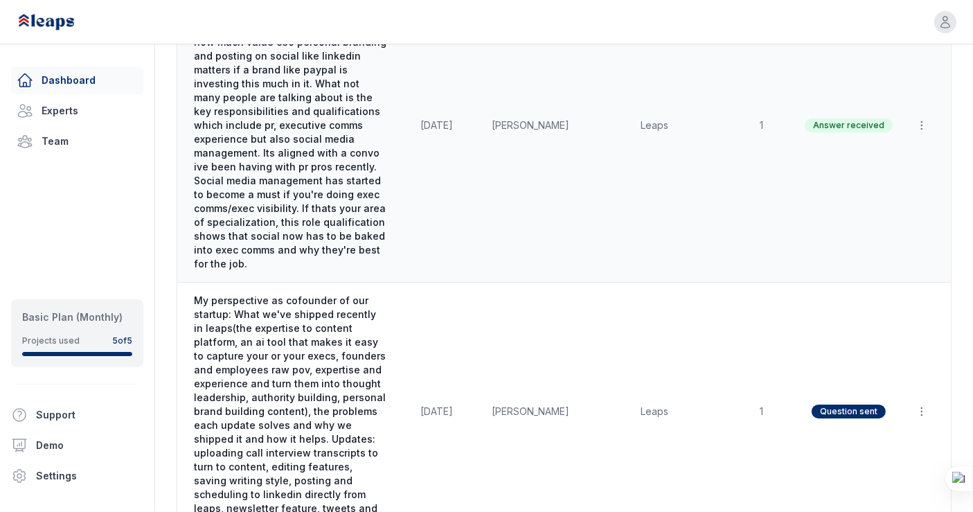
scroll to position [204, 0]
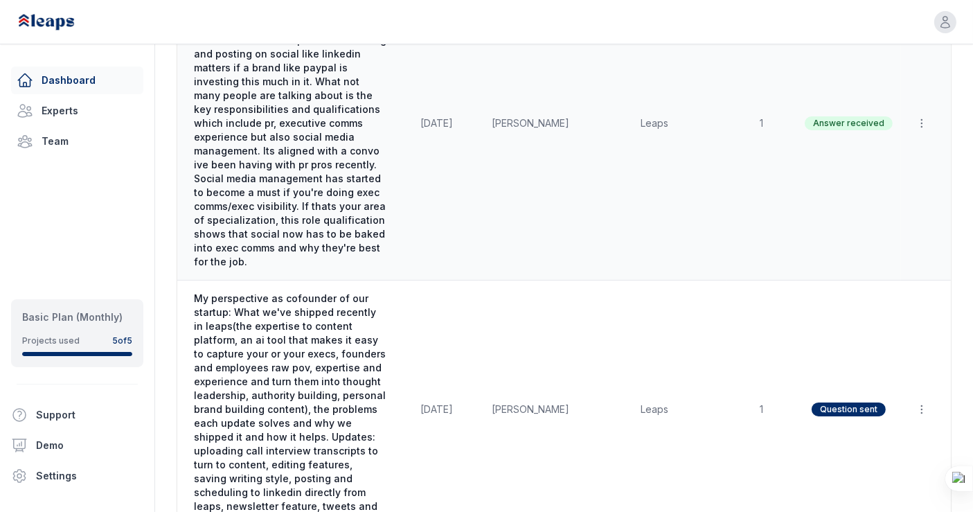
click at [457, 175] on td "[DATE]" at bounding box center [437, 124] width 83 height 314
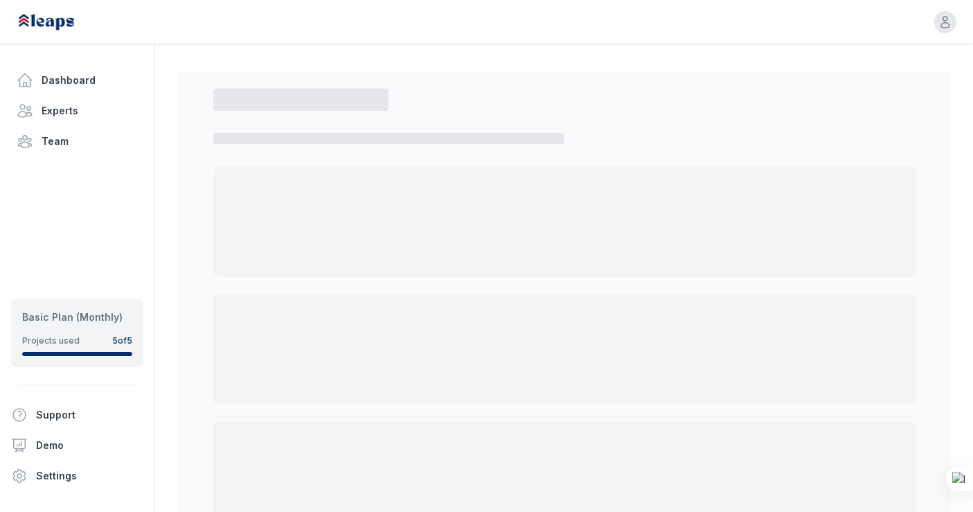
select select "*"
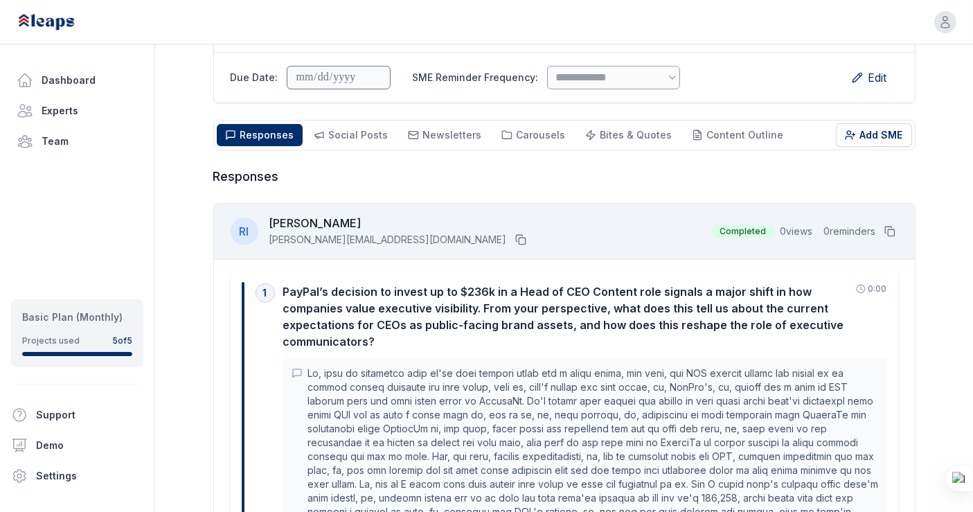
scroll to position [321, 0]
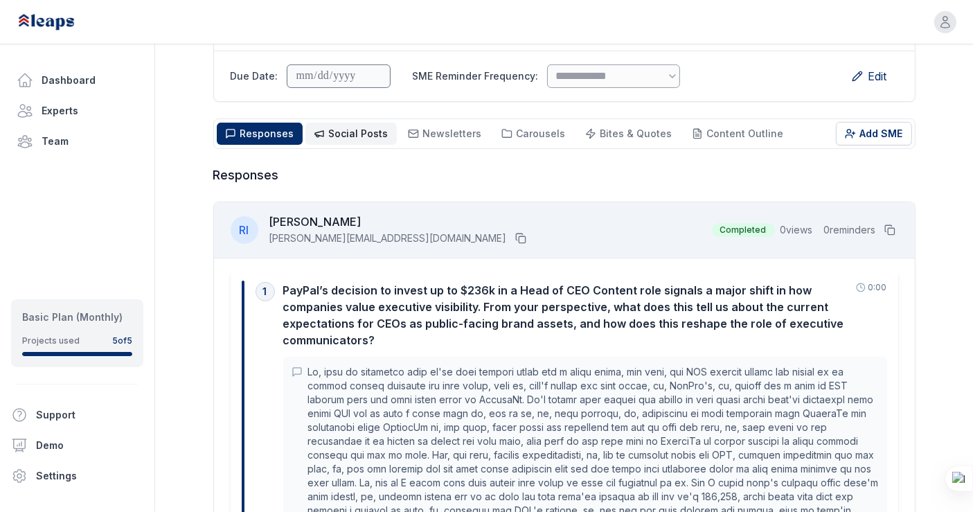
click at [362, 133] on span "Social Posts" at bounding box center [359, 133] width 60 height 12
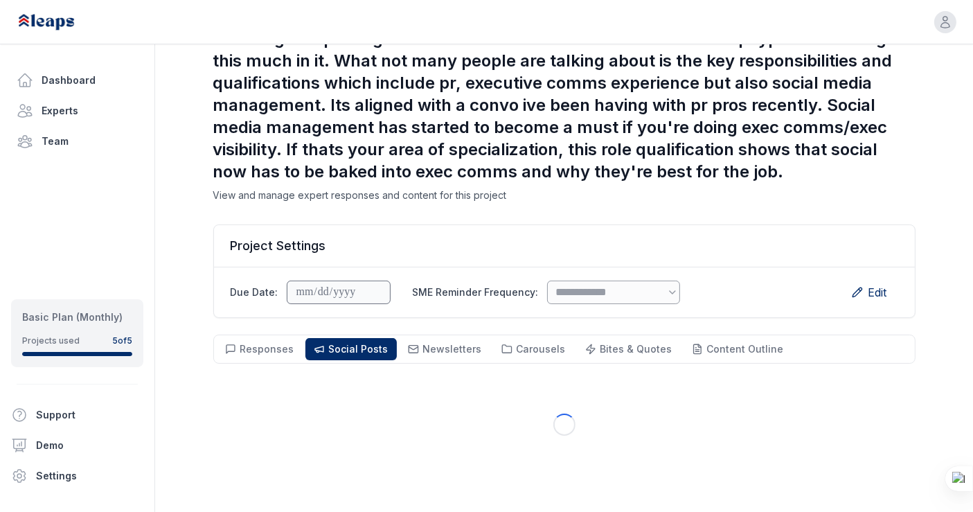
scroll to position [99, 0]
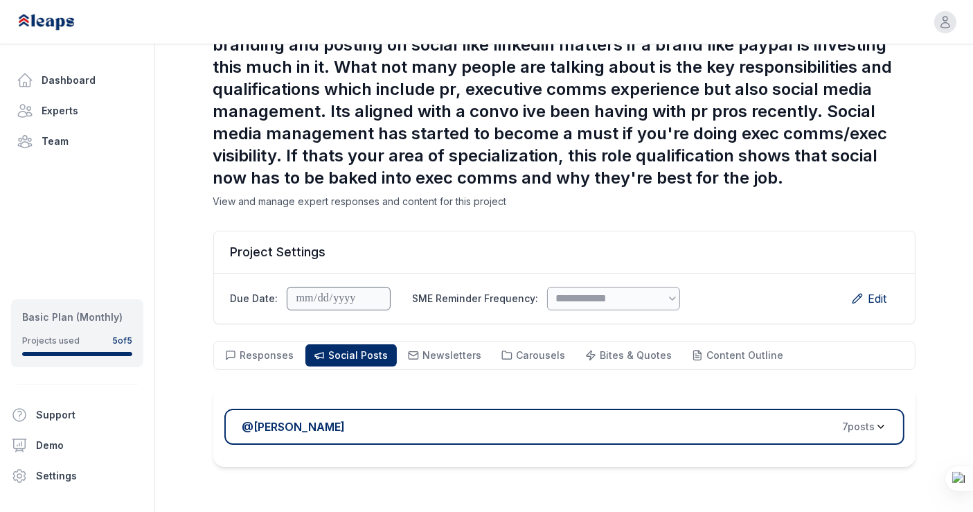
click at [550, 410] on button "@ [PERSON_NAME] 7 post s" at bounding box center [564, 427] width 680 height 36
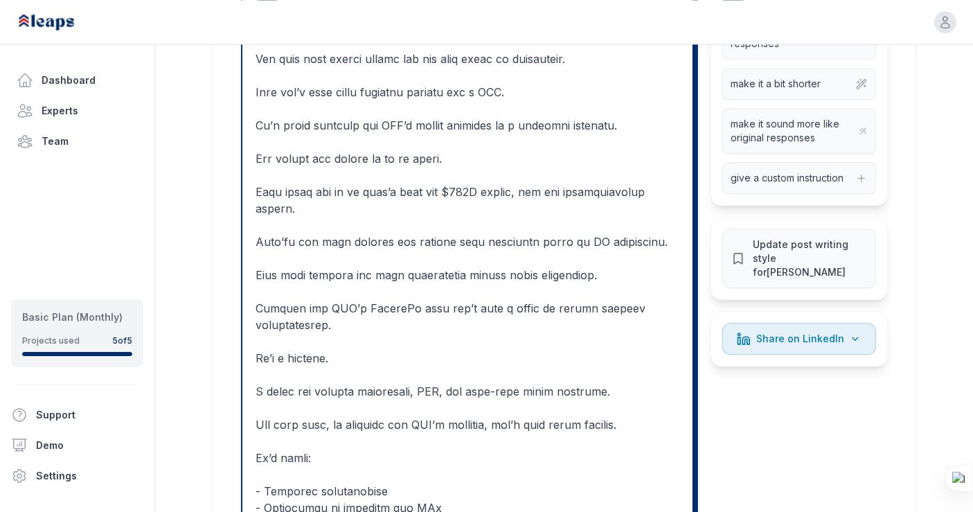
scroll to position [3315, 0]
